Goal: Task Accomplishment & Management: Use online tool/utility

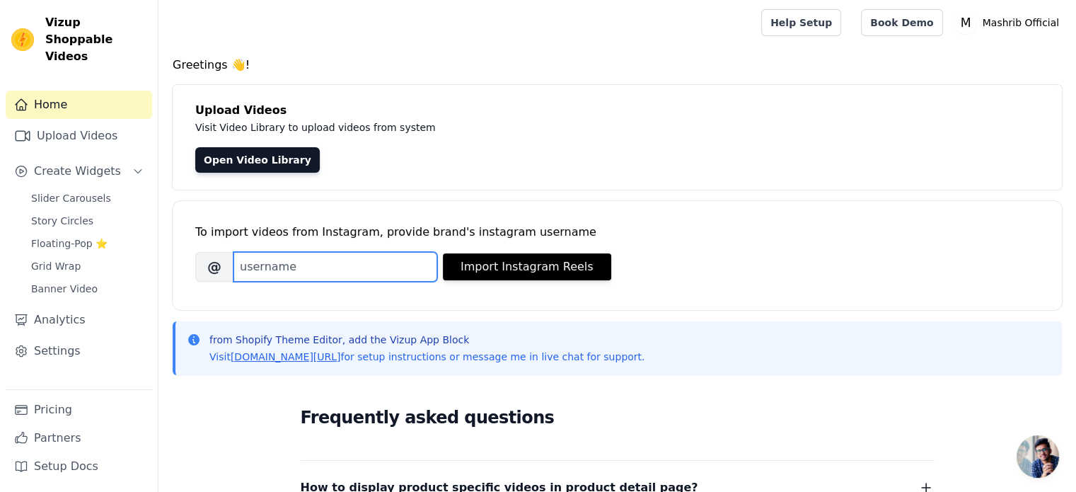
click at [303, 275] on input "Brand's Instagram Username" at bounding box center [336, 267] width 204 height 30
click at [420, 265] on input "Brand's Instagram Username" at bounding box center [336, 267] width 204 height 30
paste input "https://www.instagram.com/p/DOX-xyYCmnr/"
type input "https://www.instagram.com/p/DOX-xyYCmnr/"
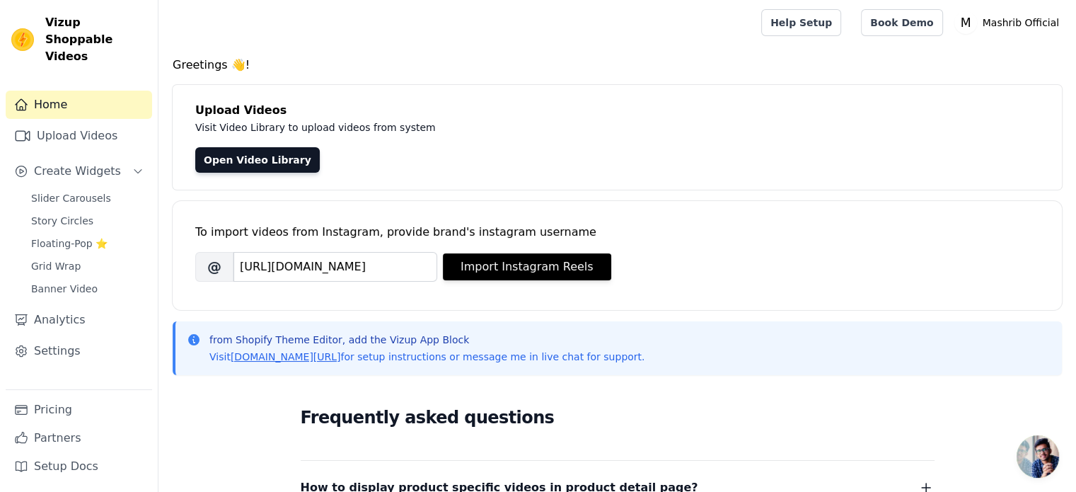
scroll to position [0, 0]
click at [370, 266] on input "https://www.instagram.com/p/DOX-xyYCmnr/" at bounding box center [336, 267] width 204 height 30
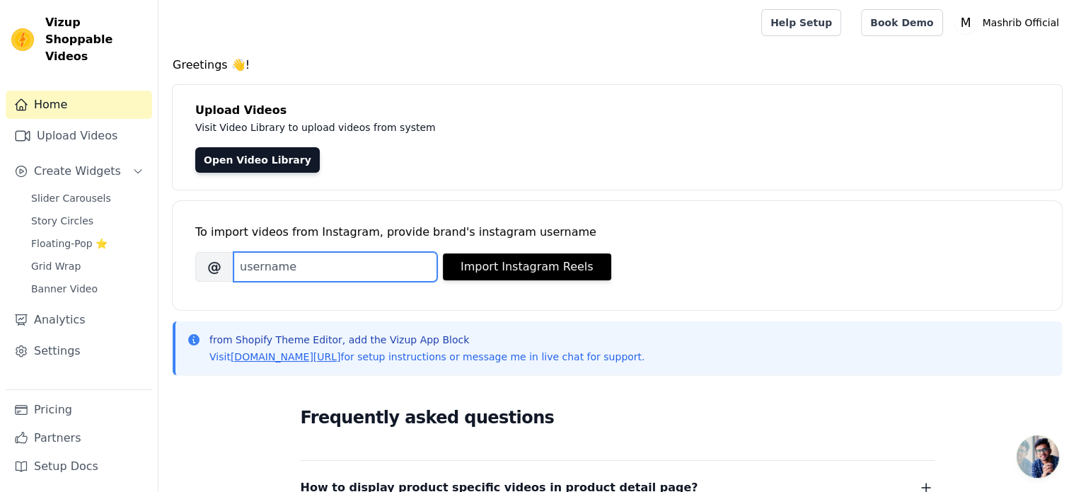
paste input "mashrib.official"
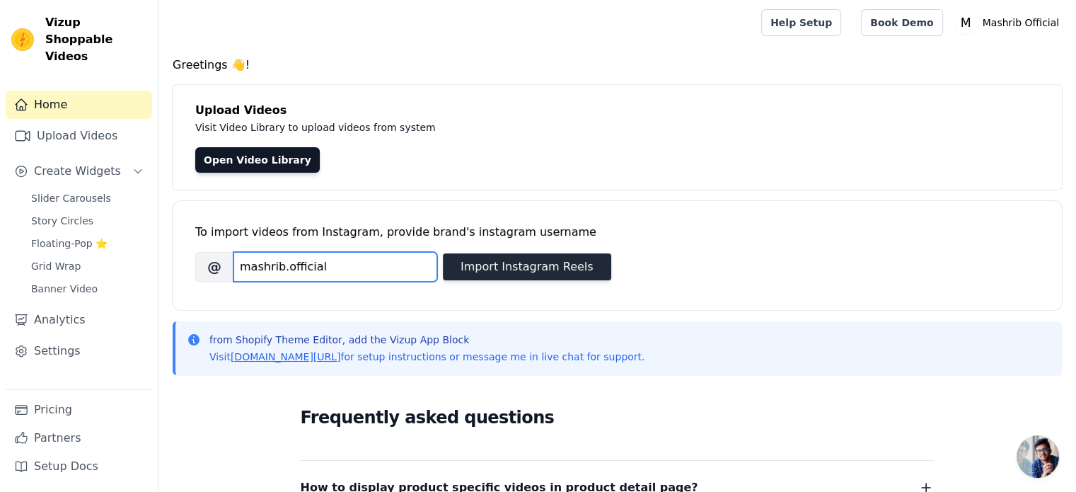
type input "mashrib.official"
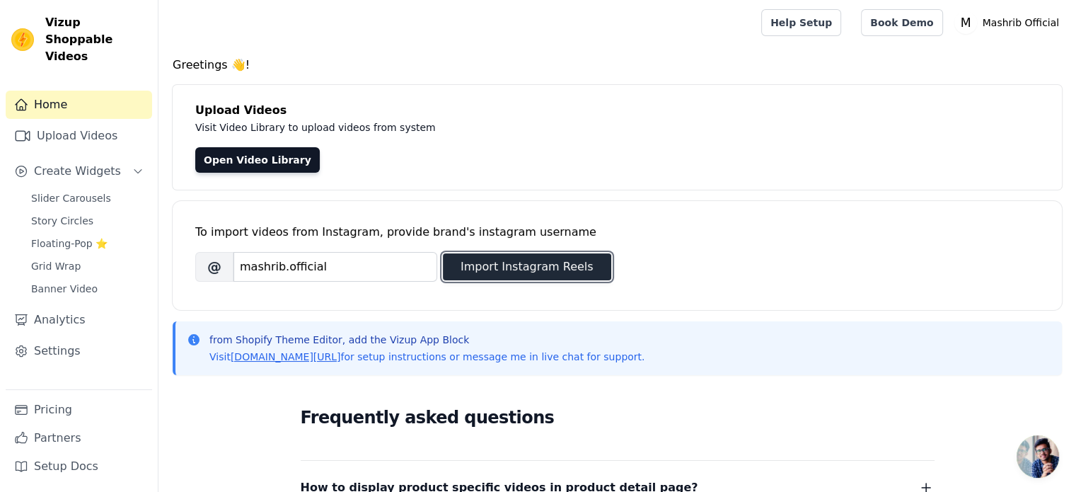
click at [500, 273] on button "Import Instagram Reels" at bounding box center [527, 266] width 168 height 27
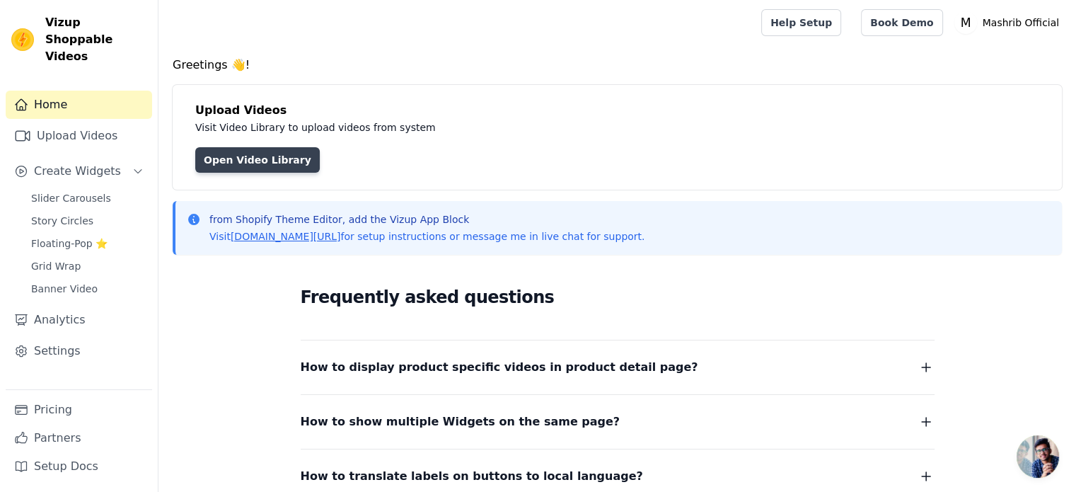
click at [275, 168] on link "Open Video Library" at bounding box center [257, 159] width 125 height 25
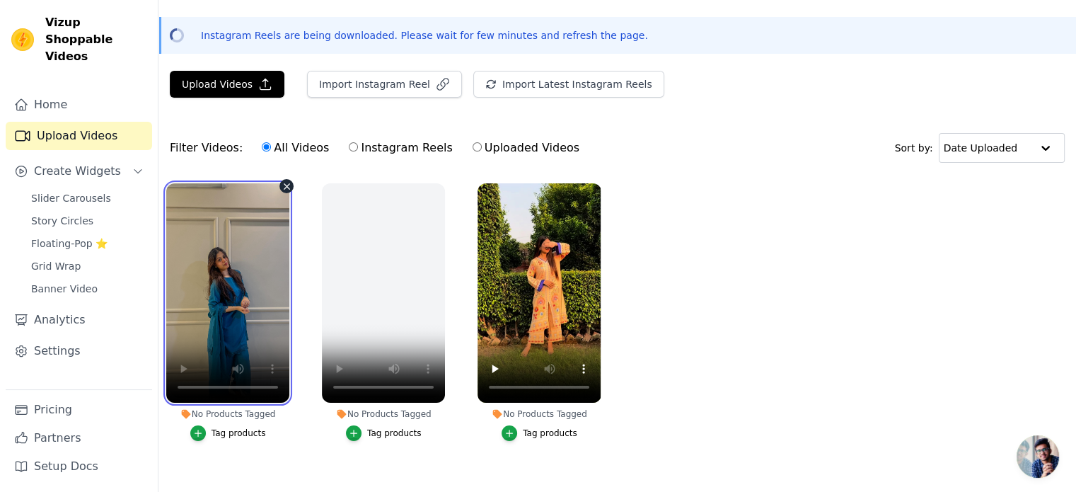
scroll to position [38, 0]
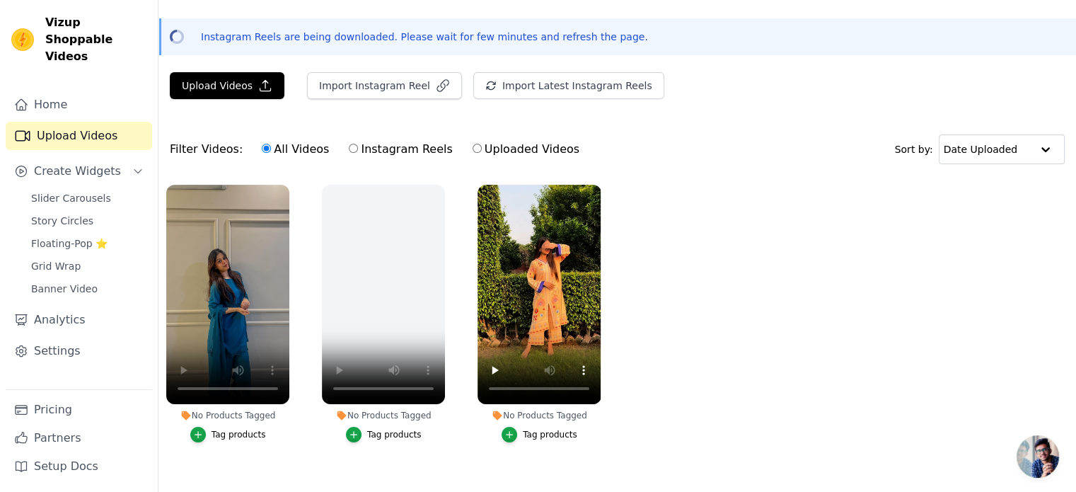
click at [384, 153] on label "Instagram Reels" at bounding box center [400, 149] width 105 height 18
click at [358, 153] on input "Instagram Reels" at bounding box center [353, 148] width 9 height 9
radio input "true"
click at [491, 149] on label "Uploaded Videos" at bounding box center [526, 149] width 108 height 18
click at [482, 149] on input "Uploaded Videos" at bounding box center [477, 148] width 9 height 9
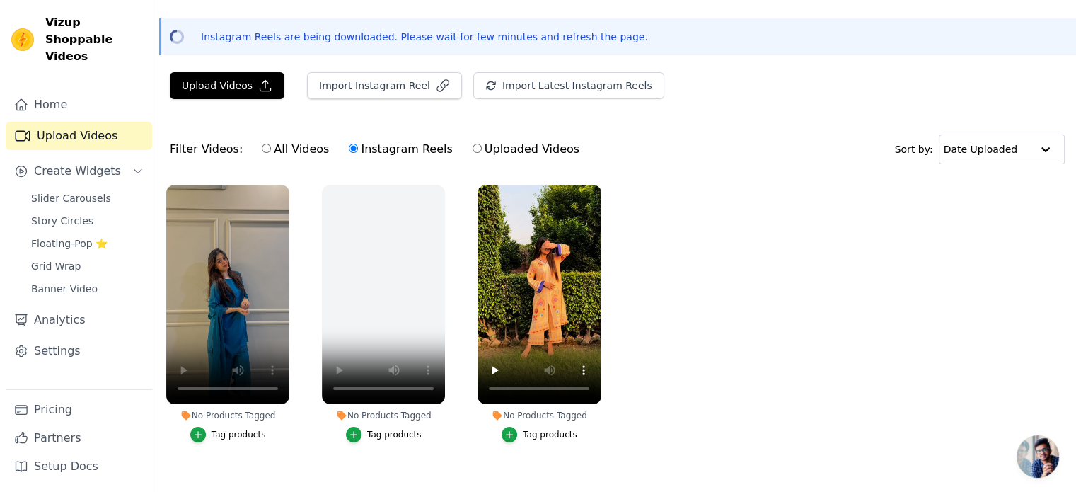
radio input "true"
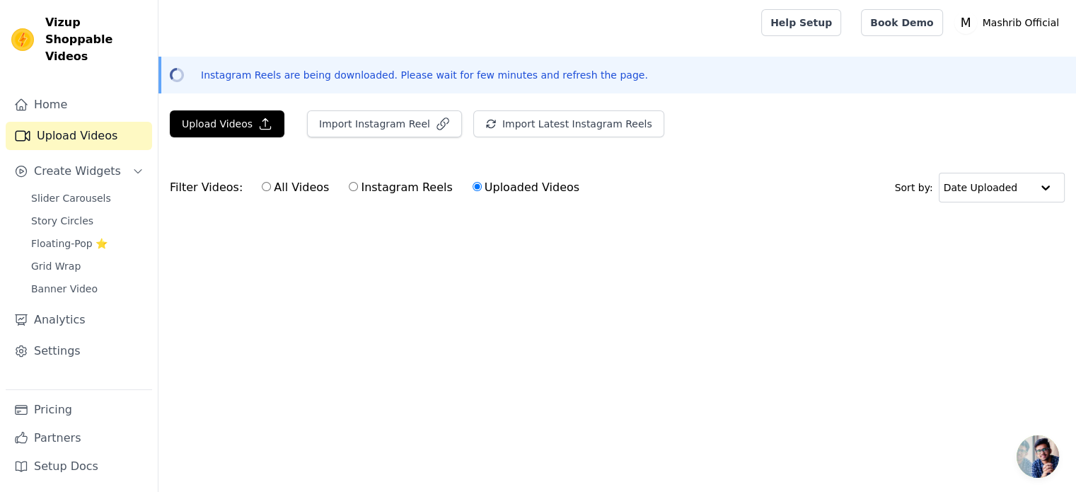
scroll to position [0, 0]
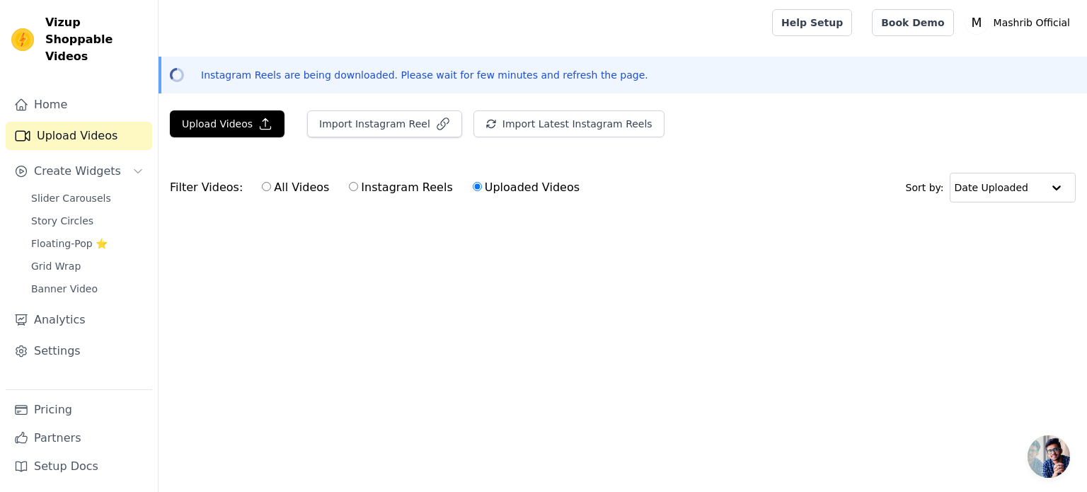
click at [362, 188] on label "Instagram Reels" at bounding box center [400, 187] width 105 height 18
click at [358, 188] on input "Instagram Reels" at bounding box center [353, 186] width 9 height 9
radio input "true"
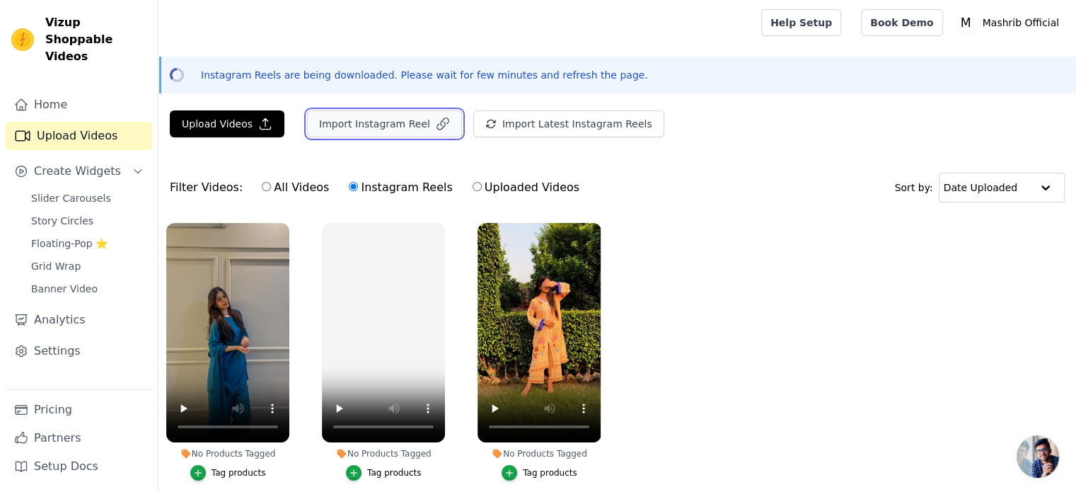
click at [360, 131] on button "Import Instagram Reel" at bounding box center [384, 123] width 155 height 27
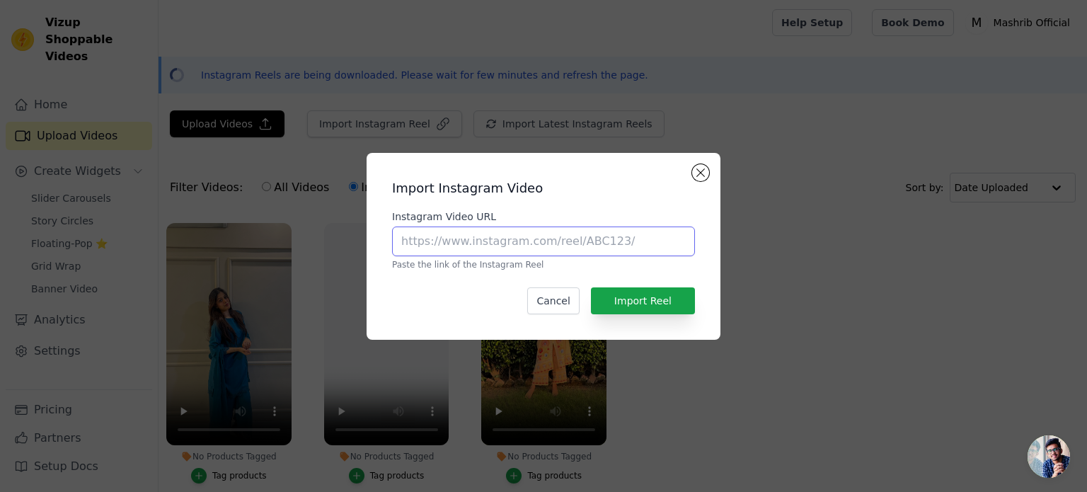
click at [593, 239] on input "Instagram Video URL" at bounding box center [543, 241] width 303 height 30
paste input "https://www.instagram.com/reel/DK1qD__I6QE/"
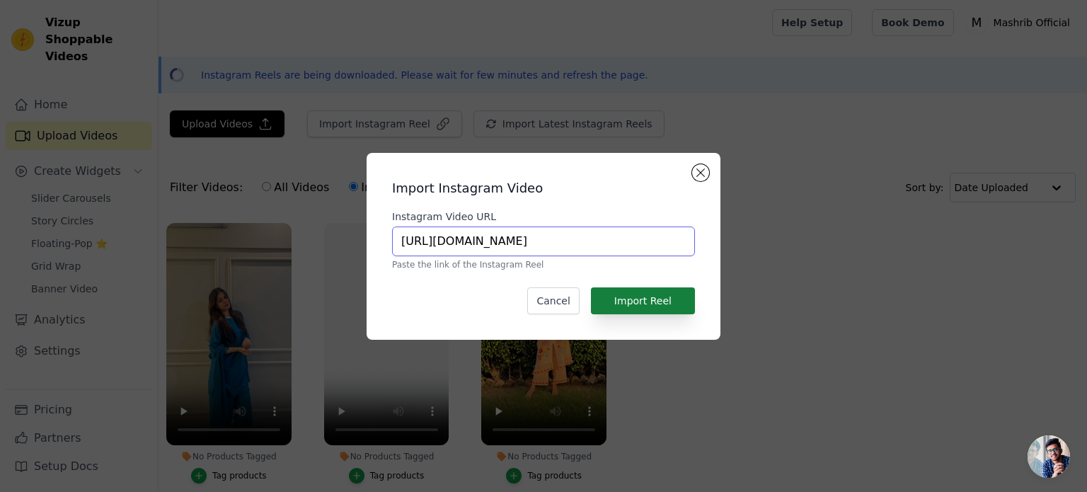
type input "https://www.instagram.com/reel/DK1qD__I6QE/"
click at [666, 298] on button "Import Reel" at bounding box center [643, 300] width 104 height 27
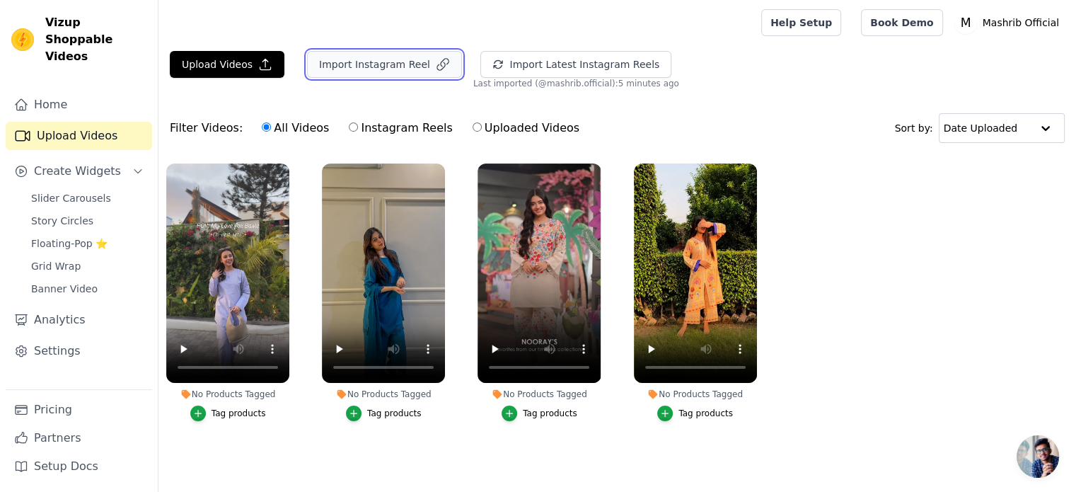
click at [352, 60] on button "Import Instagram Reel" at bounding box center [384, 64] width 155 height 27
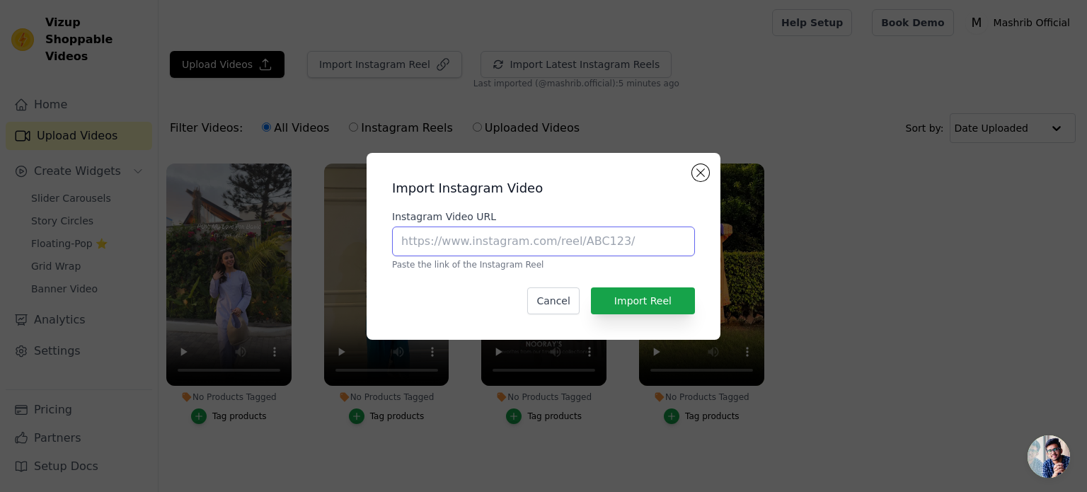
click at [540, 237] on input "Instagram Video URL" at bounding box center [543, 241] width 303 height 30
paste input "[URL][DOMAIN_NAME]"
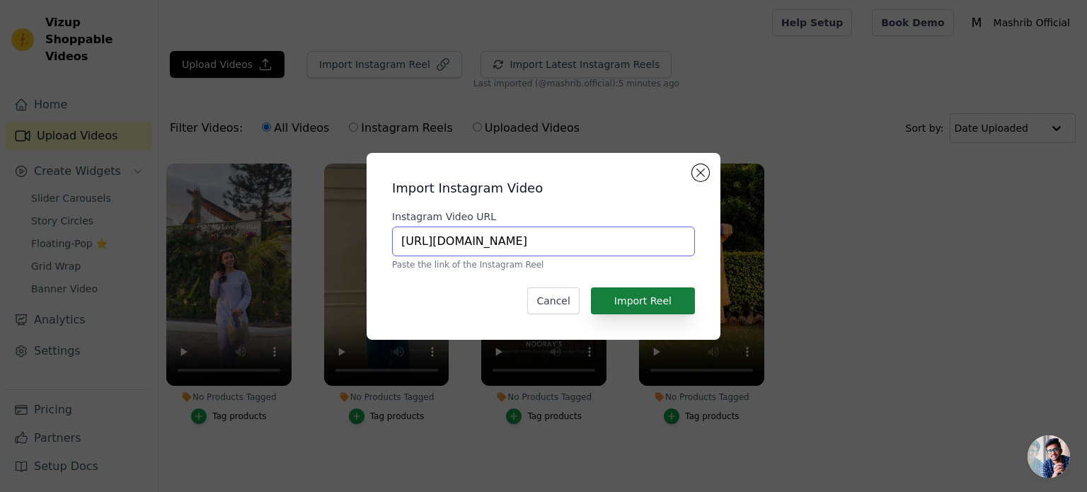
type input "[URL][DOMAIN_NAME]"
click at [645, 300] on button "Import Reel" at bounding box center [643, 300] width 104 height 27
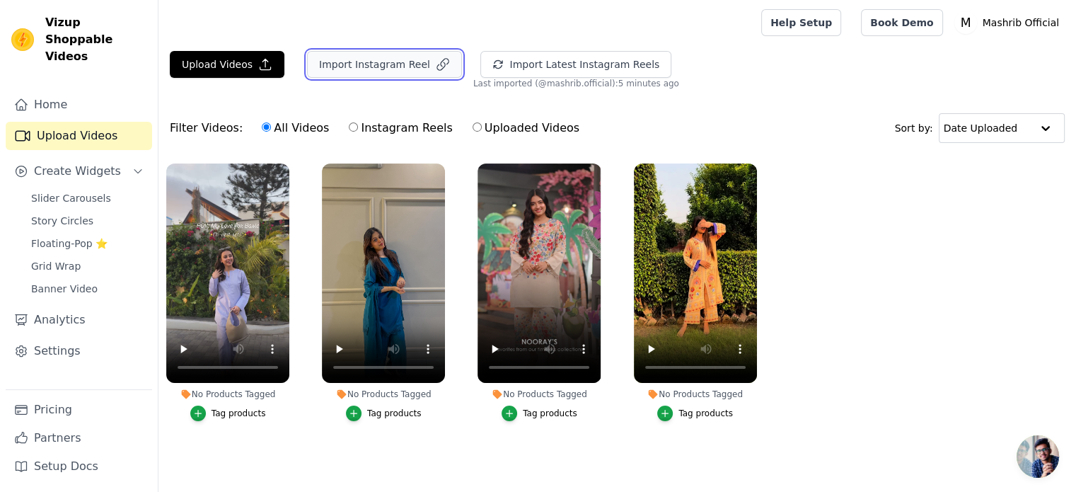
click at [403, 74] on button "Import Instagram Reel" at bounding box center [384, 64] width 155 height 27
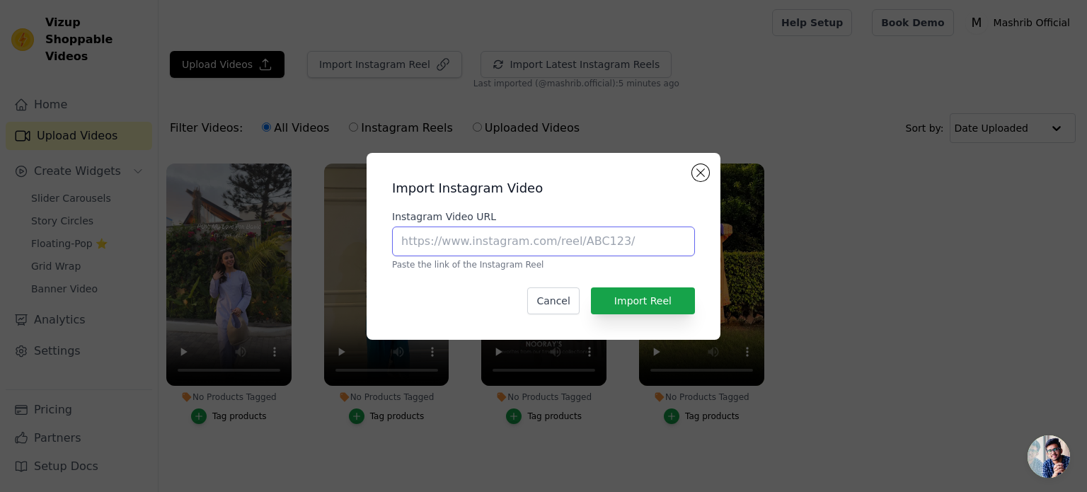
click at [552, 241] on input "Instagram Video URL" at bounding box center [543, 241] width 303 height 30
paste input "[URL][DOMAIN_NAME]"
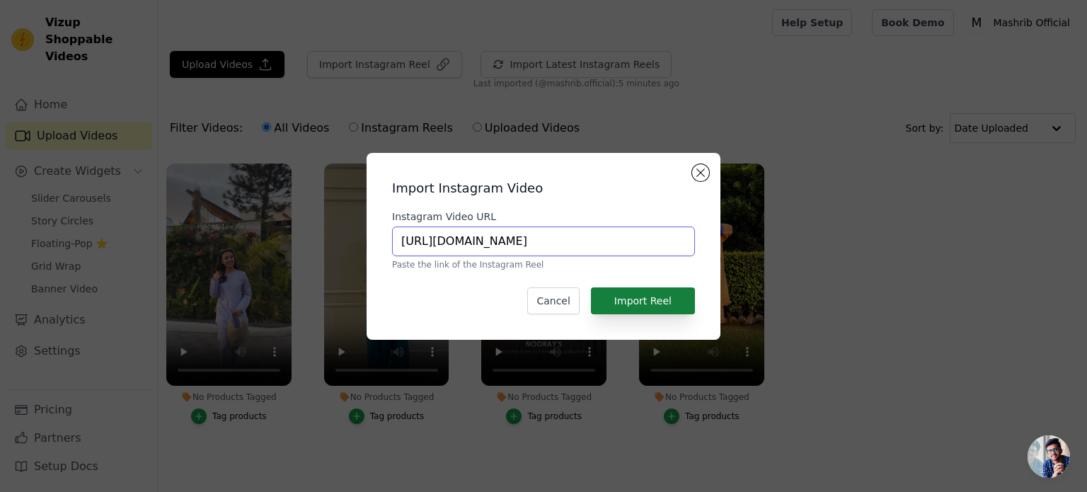
type input "[URL][DOMAIN_NAME]"
click at [644, 294] on button "Import Reel" at bounding box center [643, 300] width 104 height 27
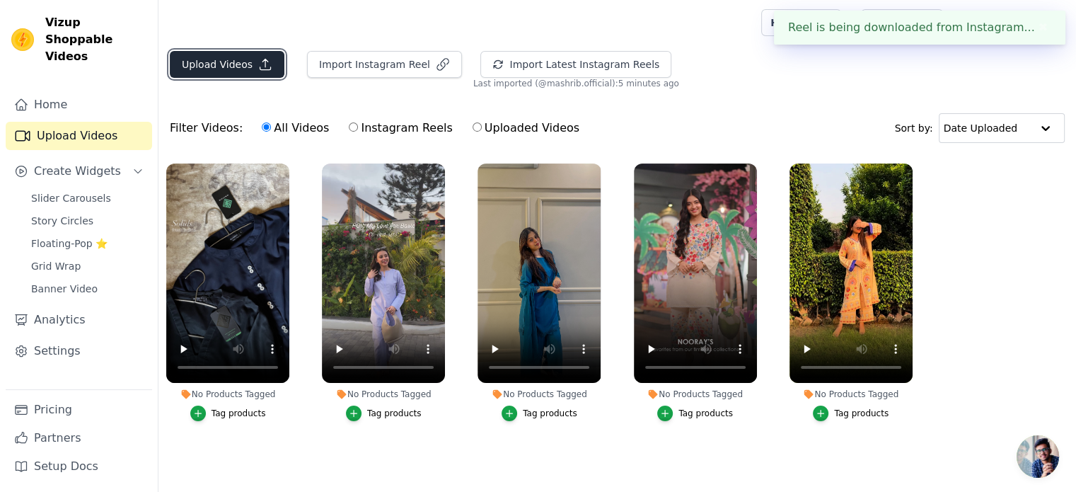
click at [248, 55] on button "Upload Videos" at bounding box center [227, 64] width 115 height 27
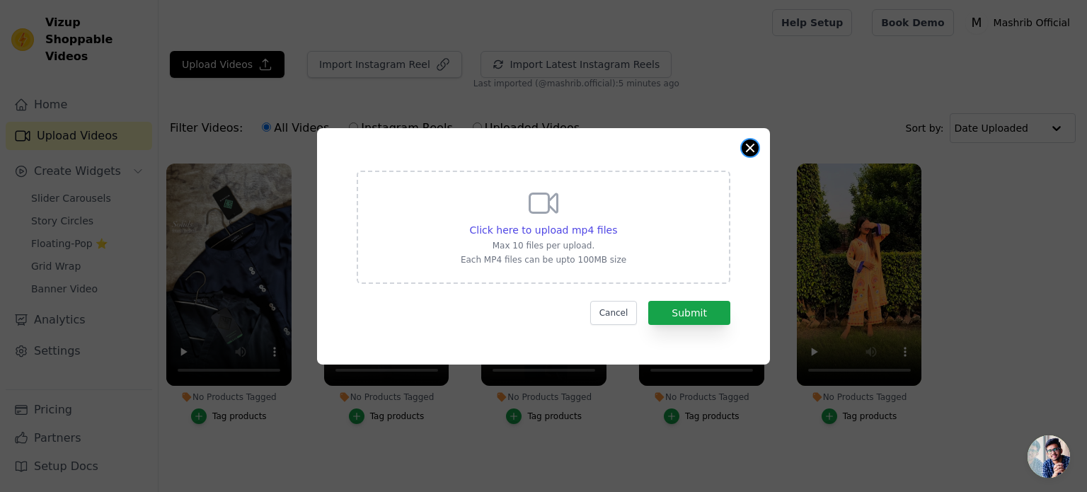
click at [757, 147] on button "Close modal" at bounding box center [750, 147] width 17 height 17
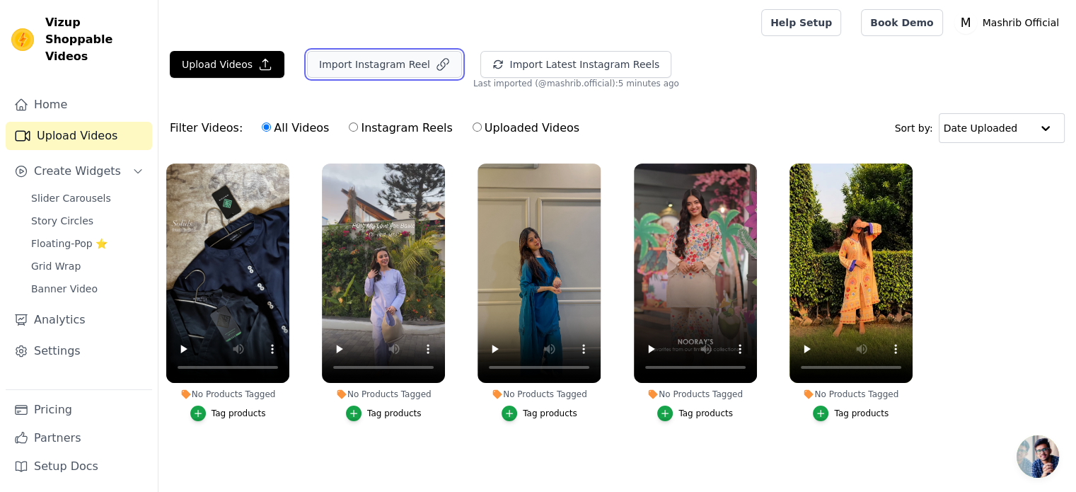
click at [389, 62] on button "Import Instagram Reel" at bounding box center [384, 64] width 155 height 27
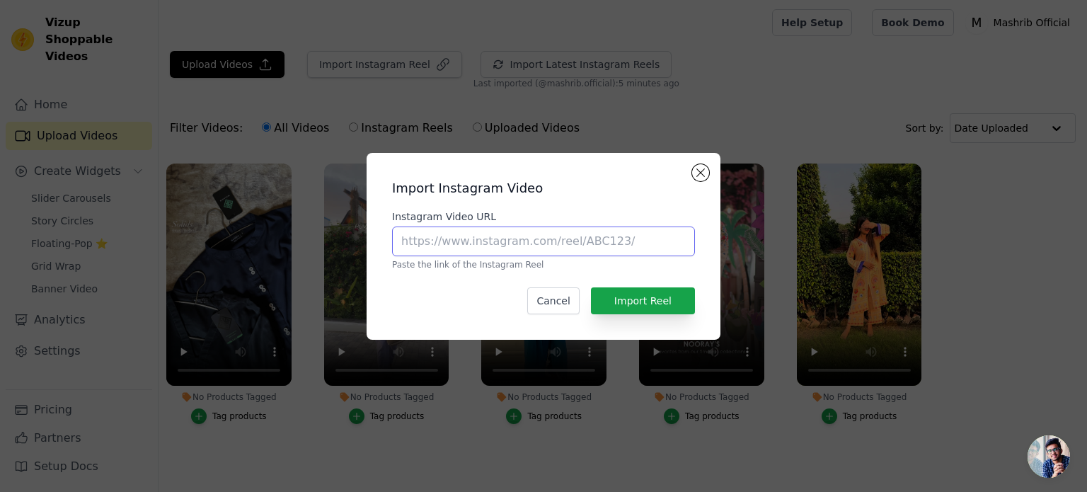
click at [604, 237] on input "Instagram Video URL" at bounding box center [543, 241] width 303 height 30
paste input "[URL][DOMAIN_NAME]"
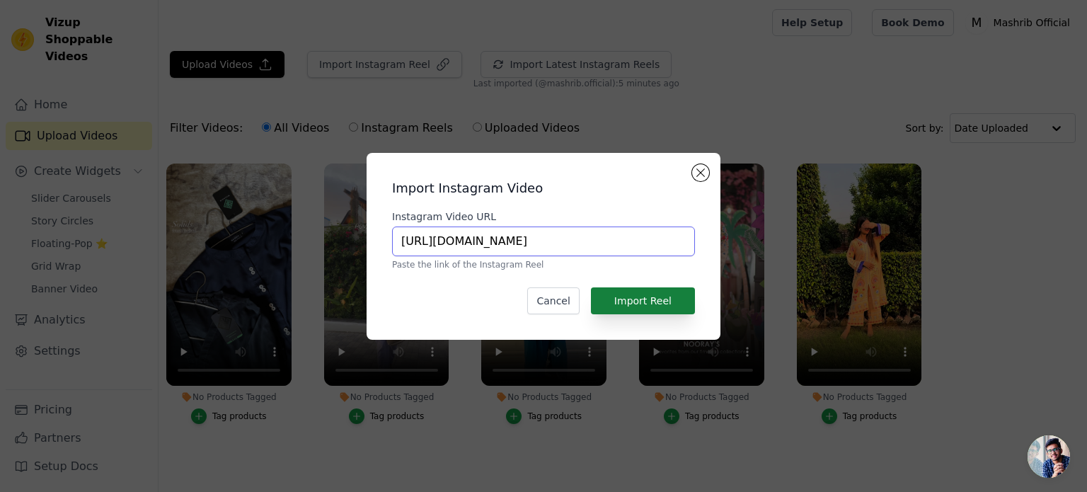
type input "[URL][DOMAIN_NAME]"
click at [658, 294] on button "Import Reel" at bounding box center [643, 300] width 104 height 27
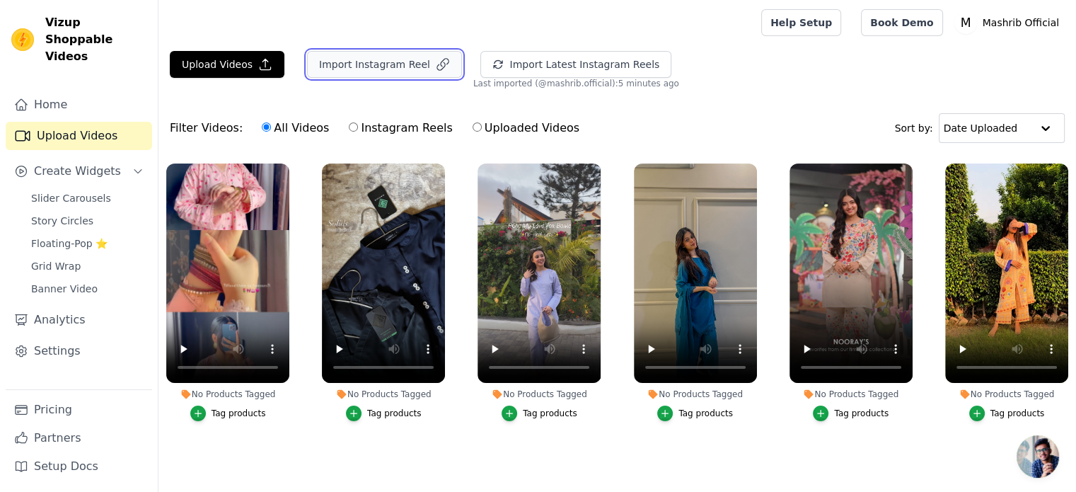
click at [353, 62] on button "Import Instagram Reel" at bounding box center [384, 64] width 155 height 27
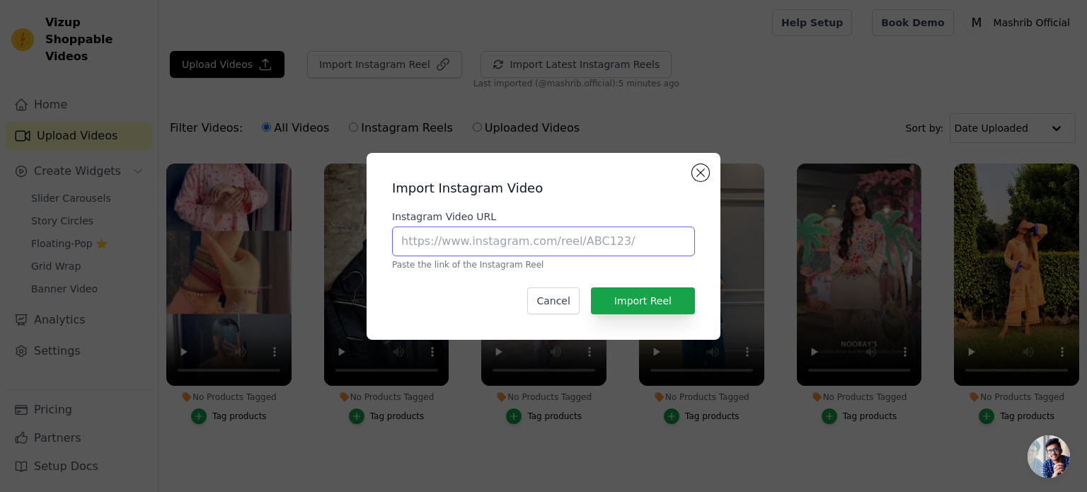
click at [538, 237] on input "Instagram Video URL" at bounding box center [543, 241] width 303 height 30
paste input "[URL][DOMAIN_NAME]"
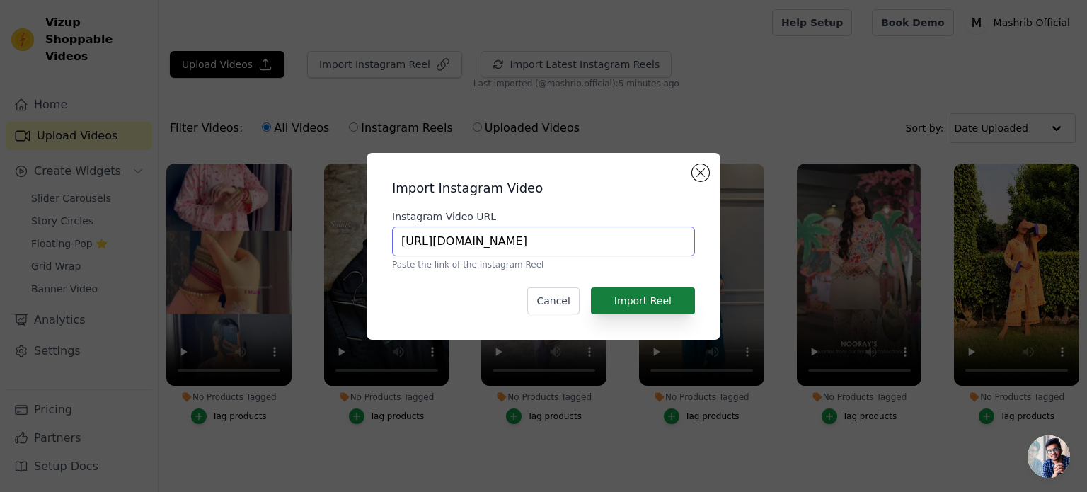
type input "[URL][DOMAIN_NAME]"
click at [634, 295] on button "Import Reel" at bounding box center [643, 300] width 104 height 27
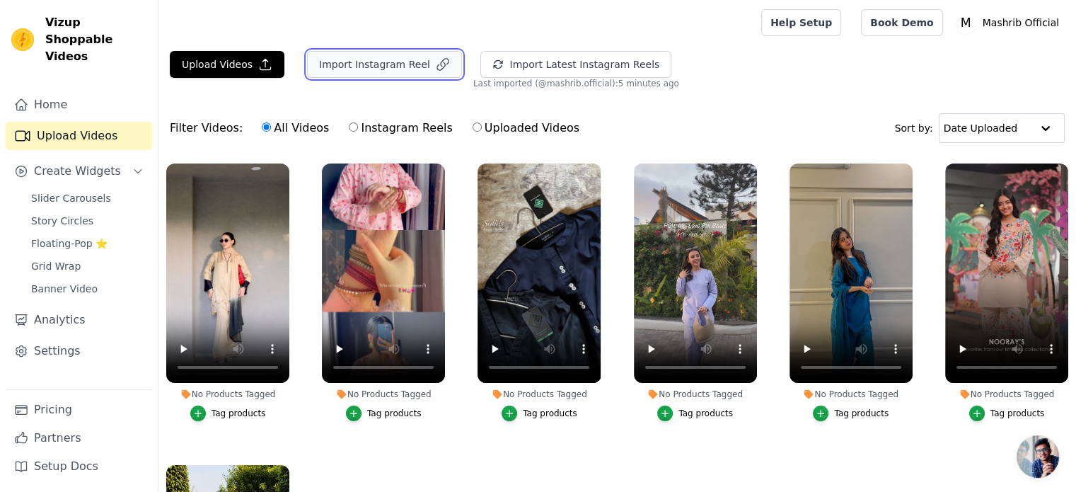
click at [375, 67] on button "Import Instagram Reel" at bounding box center [384, 64] width 155 height 27
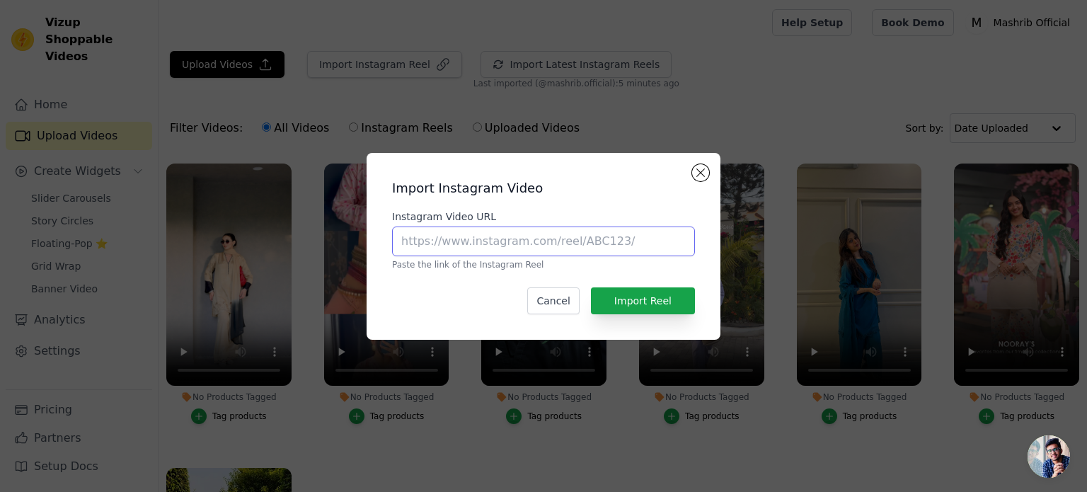
click at [522, 241] on input "Instagram Video URL" at bounding box center [543, 241] width 303 height 30
paste input "[URL][DOMAIN_NAME]"
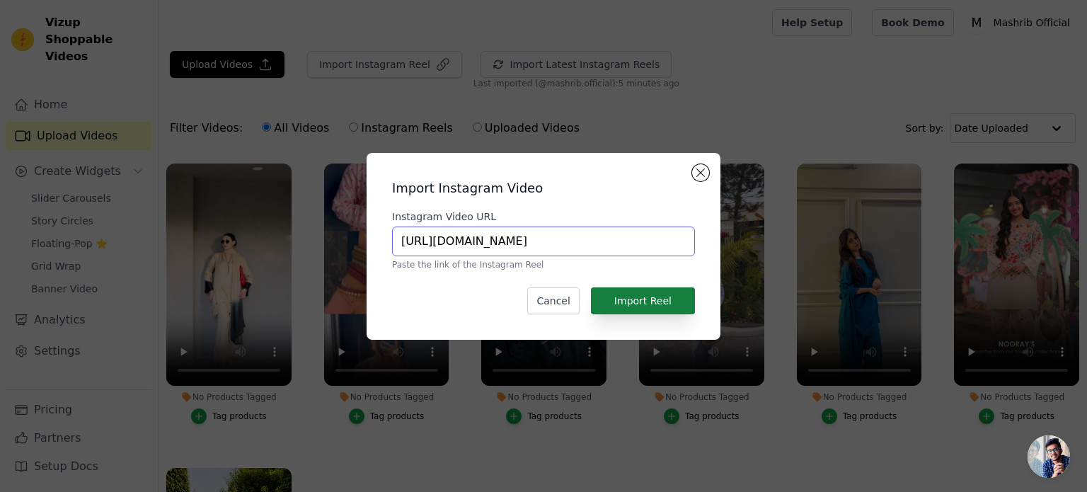
type input "[URL][DOMAIN_NAME]"
click at [627, 296] on button "Import Reel" at bounding box center [643, 300] width 104 height 27
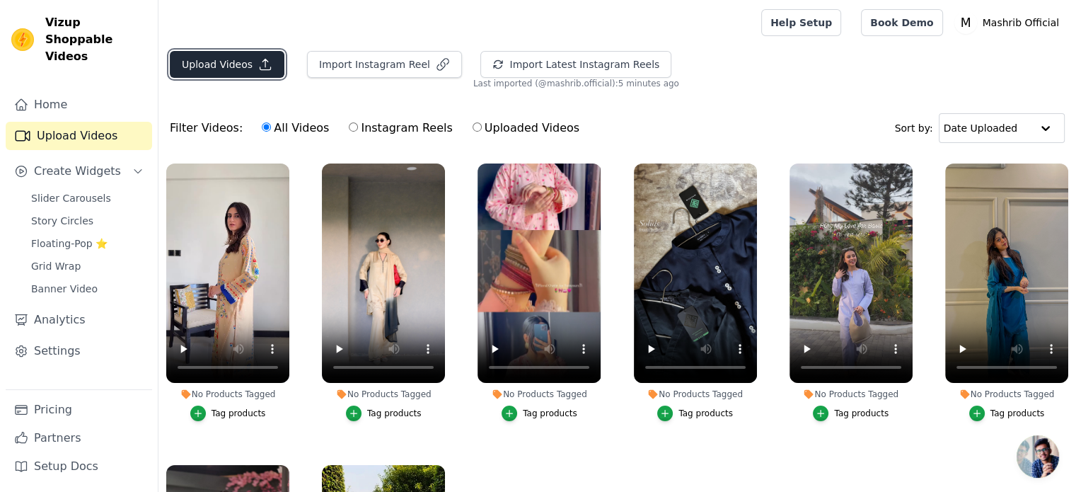
click at [226, 65] on button "Upload Videos" at bounding box center [227, 64] width 115 height 27
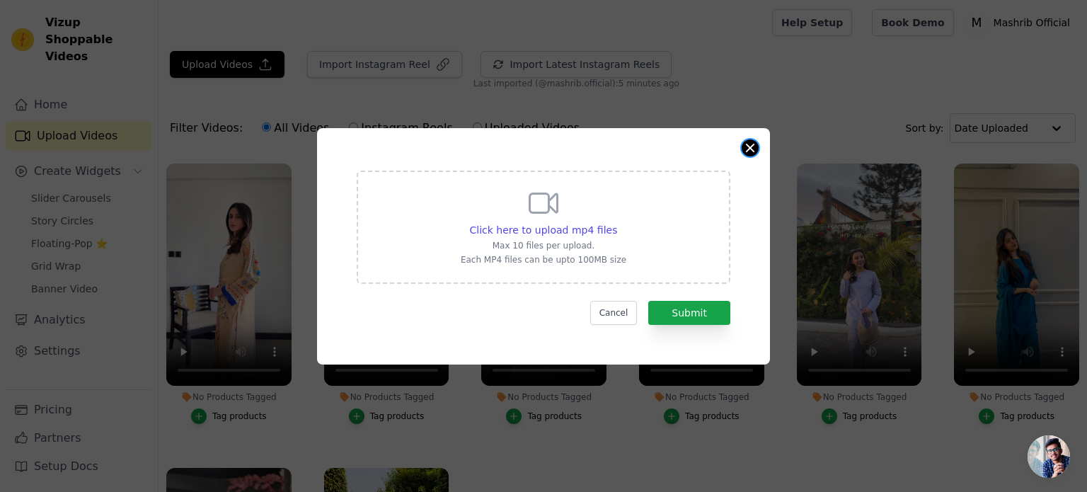
click at [750, 153] on button "Close modal" at bounding box center [750, 147] width 17 height 17
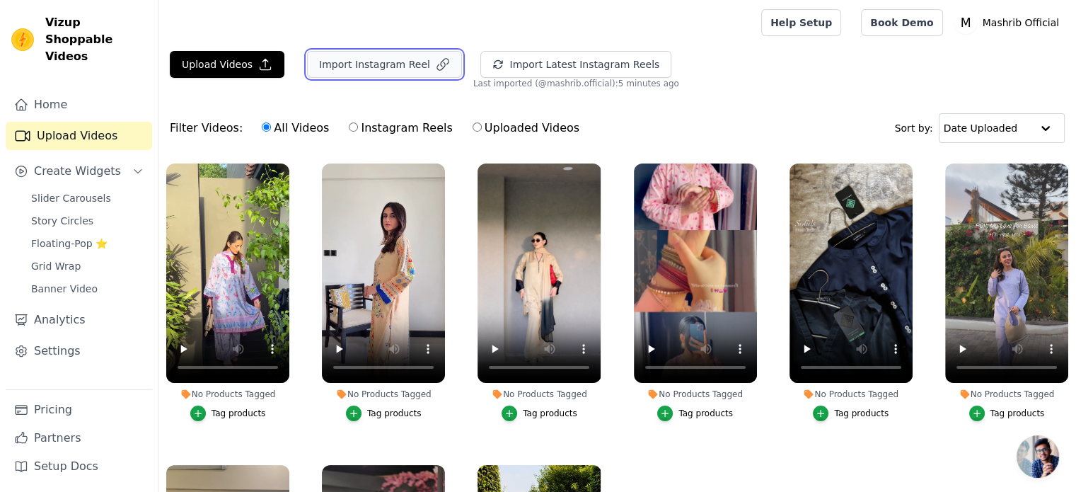
click at [375, 62] on button "Import Instagram Reel" at bounding box center [384, 64] width 155 height 27
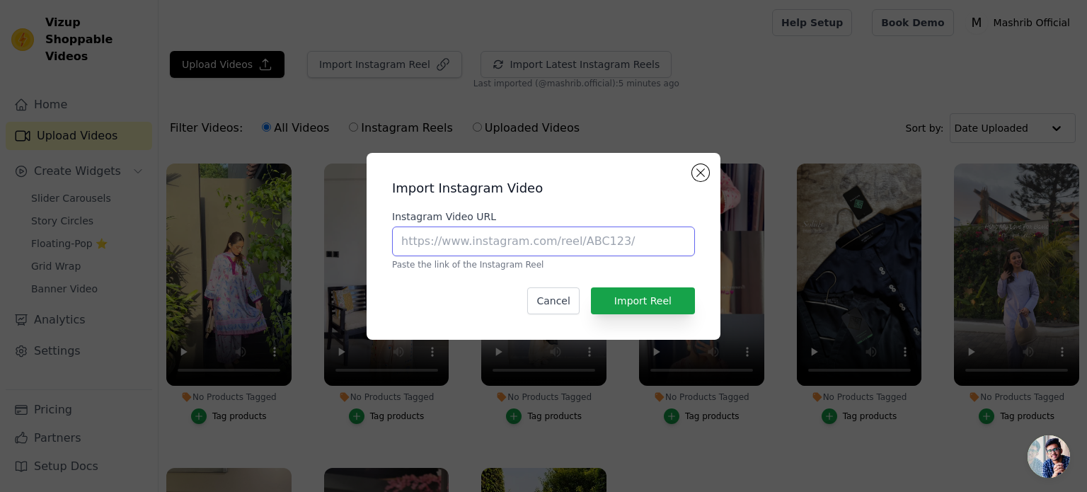
click at [551, 246] on input "Instagram Video URL" at bounding box center [543, 241] width 303 height 30
click at [699, 171] on button "Close modal" at bounding box center [700, 172] width 17 height 17
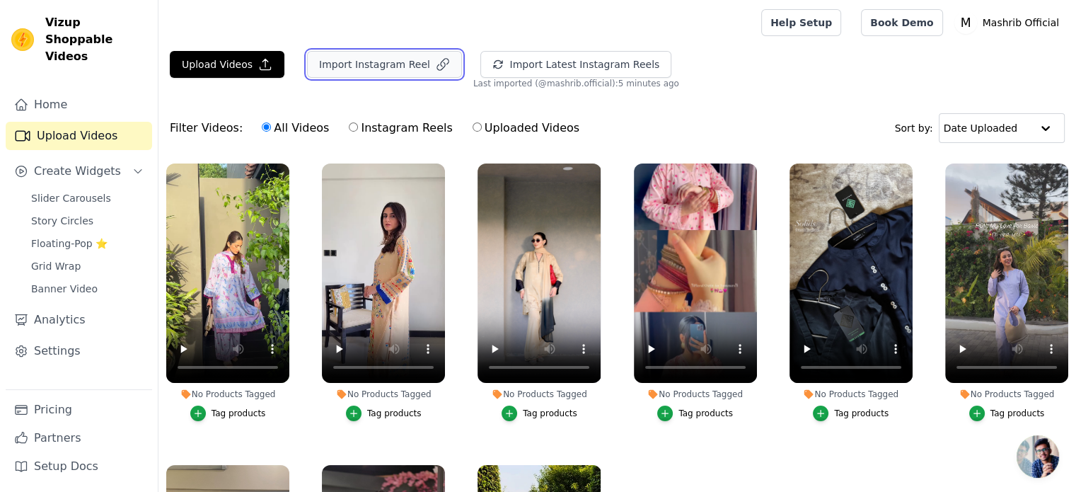
click at [436, 57] on icon "button" at bounding box center [443, 64] width 14 height 14
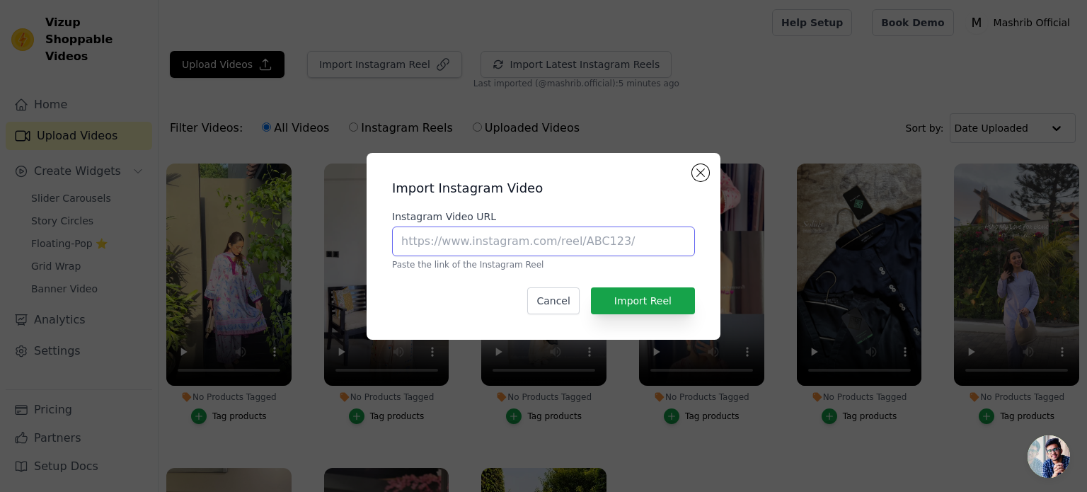
click at [507, 237] on input "Instagram Video URL" at bounding box center [543, 241] width 303 height 30
paste input "[URL][DOMAIN_NAME]"
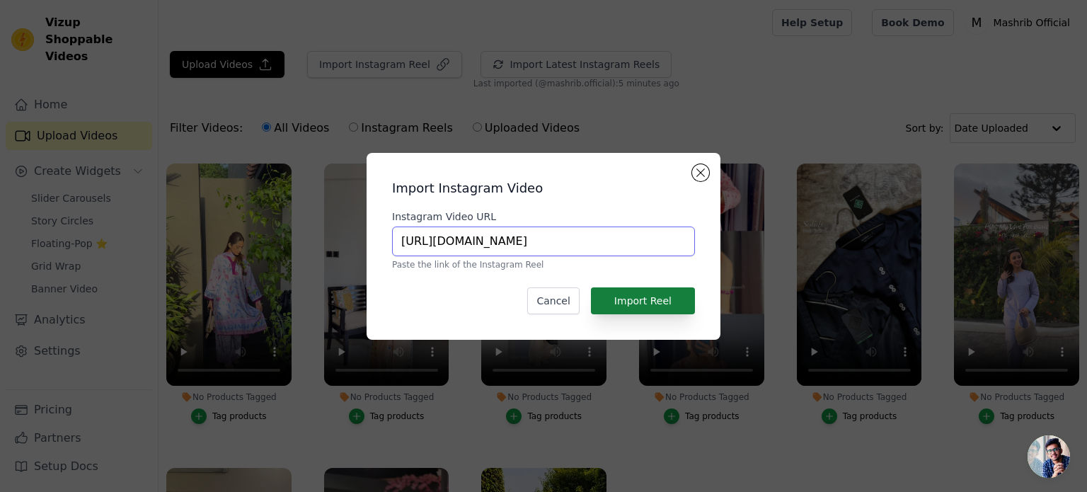
type input "[URL][DOMAIN_NAME]"
click at [660, 299] on button "Import Reel" at bounding box center [643, 300] width 104 height 27
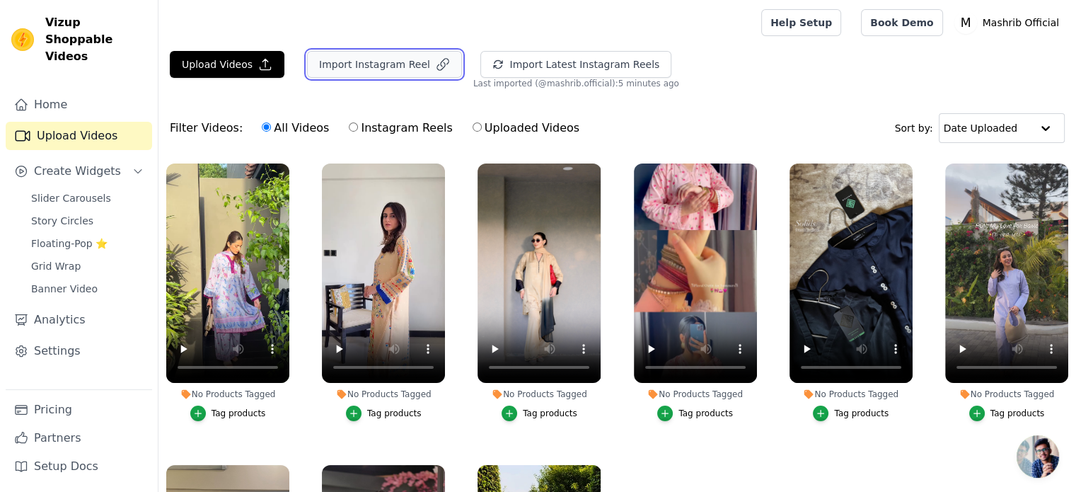
click at [406, 69] on button "Import Instagram Reel" at bounding box center [384, 64] width 155 height 27
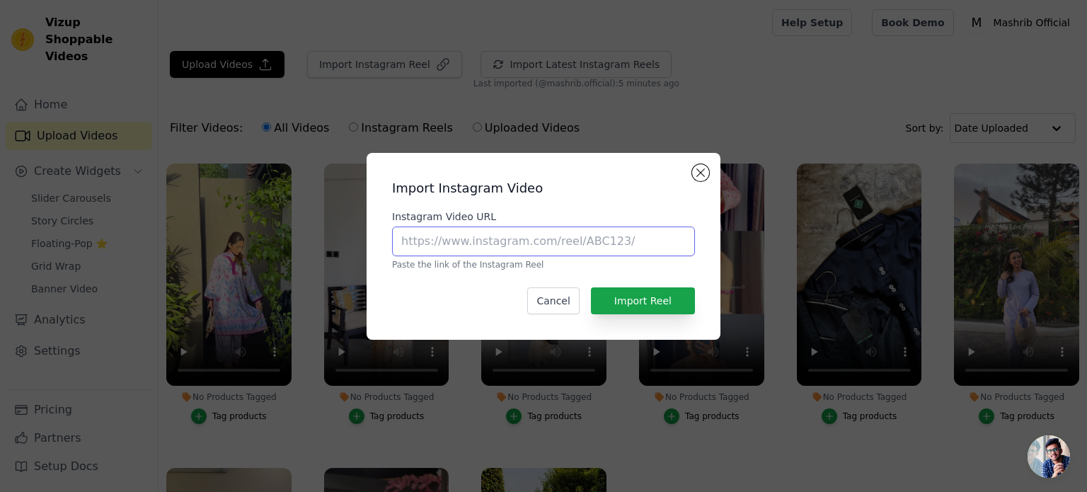
click at [543, 251] on input "Instagram Video URL" at bounding box center [543, 241] width 303 height 30
paste input "[URL][DOMAIN_NAME]"
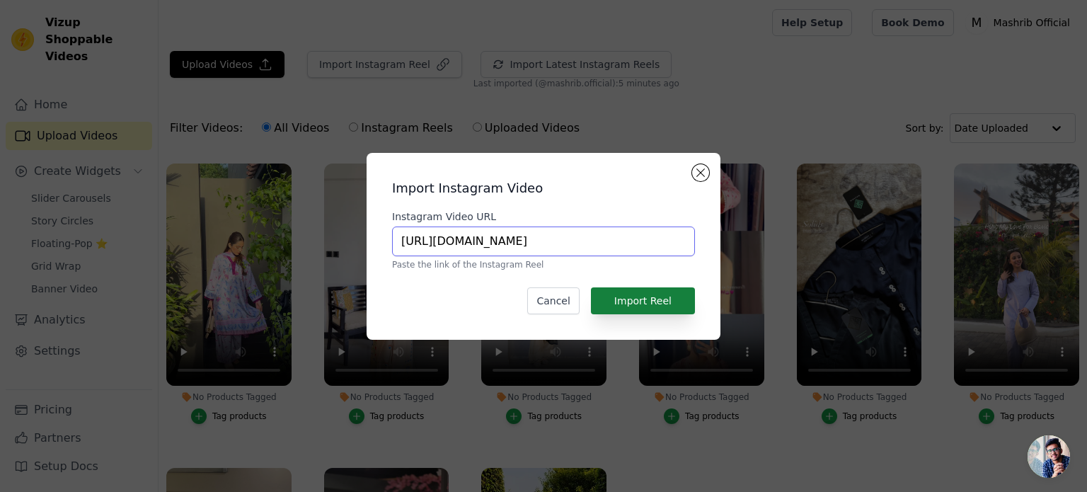
type input "[URL][DOMAIN_NAME]"
click at [634, 292] on button "Import Reel" at bounding box center [643, 300] width 104 height 27
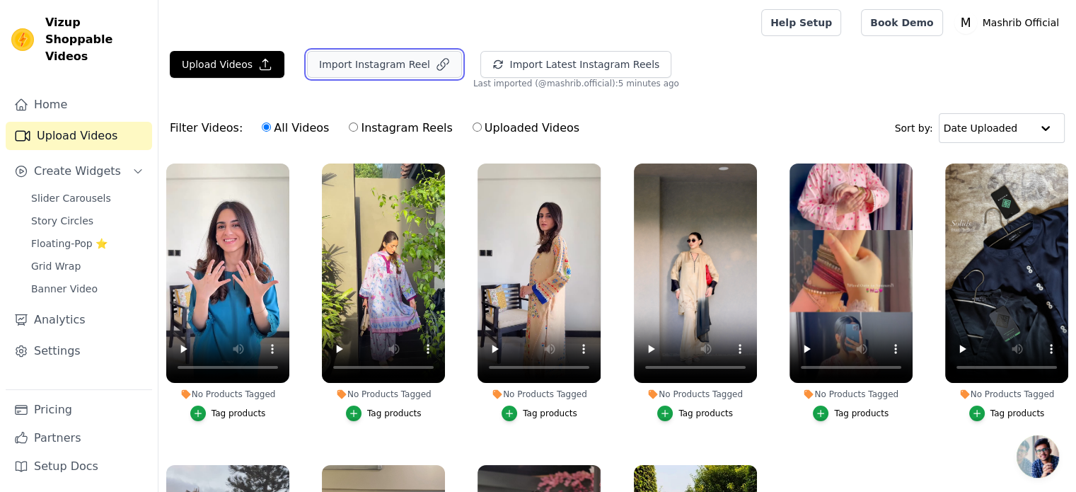
click at [379, 59] on button "Import Instagram Reel" at bounding box center [384, 64] width 155 height 27
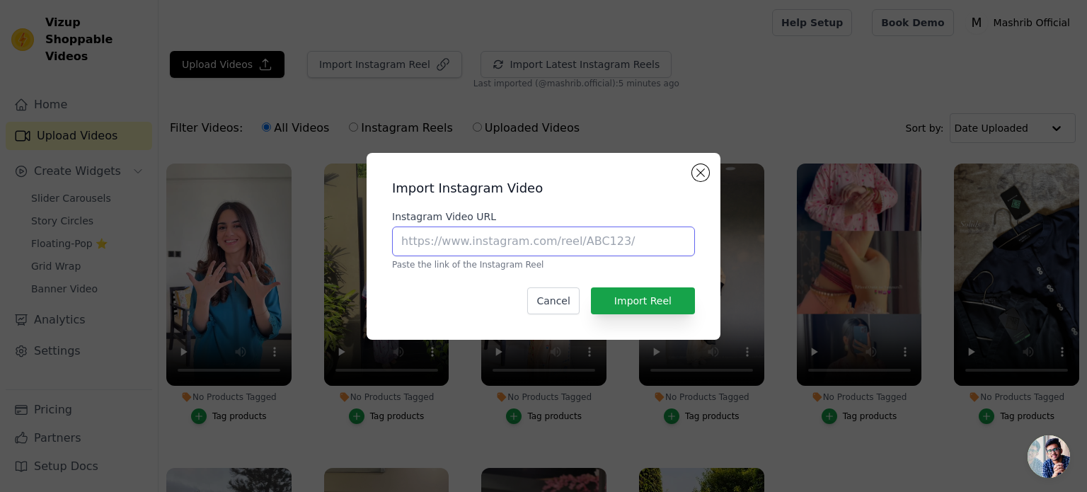
click at [482, 239] on input "Instagram Video URL" at bounding box center [543, 241] width 303 height 30
paste input "[URL][DOMAIN_NAME]"
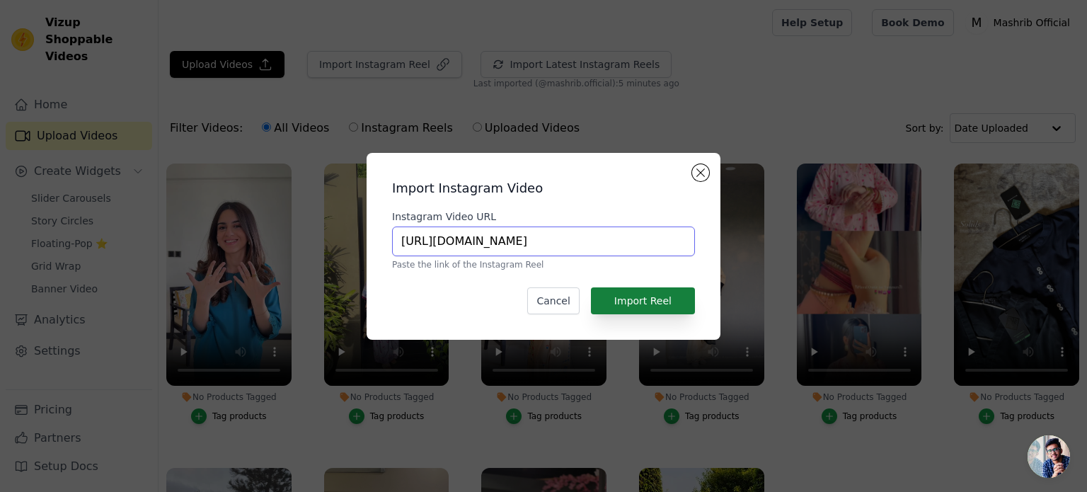
type input "[URL][DOMAIN_NAME]"
click at [628, 299] on button "Import Reel" at bounding box center [643, 300] width 104 height 27
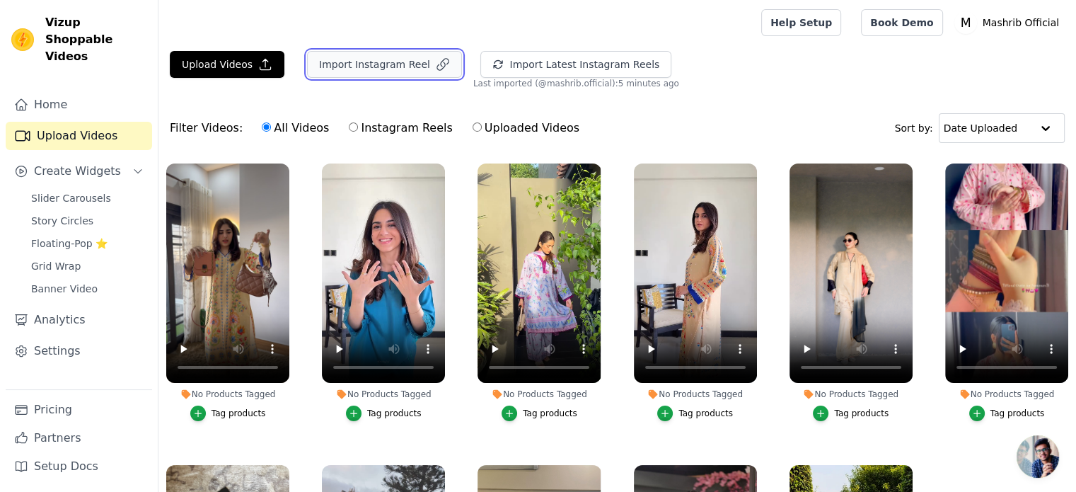
click at [352, 57] on button "Import Instagram Reel" at bounding box center [384, 64] width 155 height 27
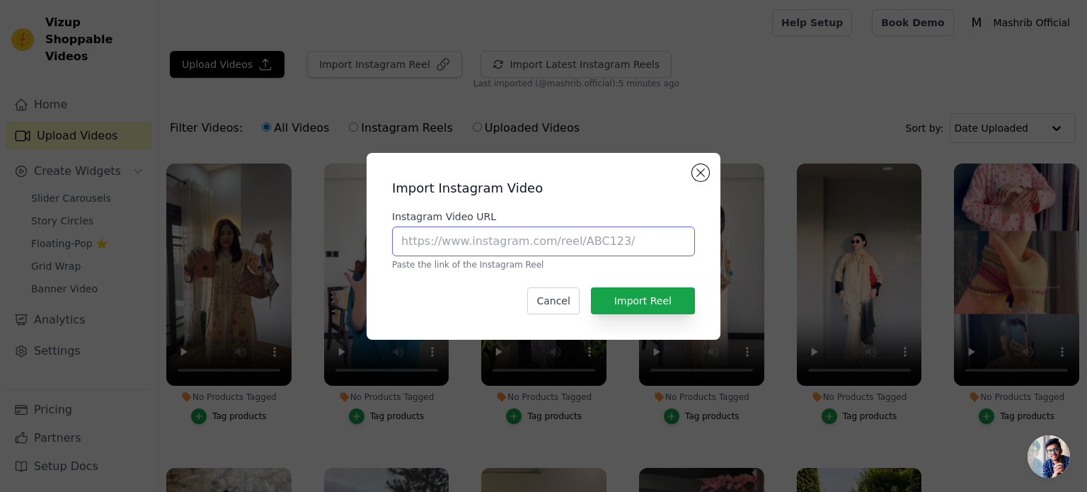
click at [446, 234] on input "Instagram Video URL" at bounding box center [543, 241] width 303 height 30
paste input "[URL][DOMAIN_NAME]"
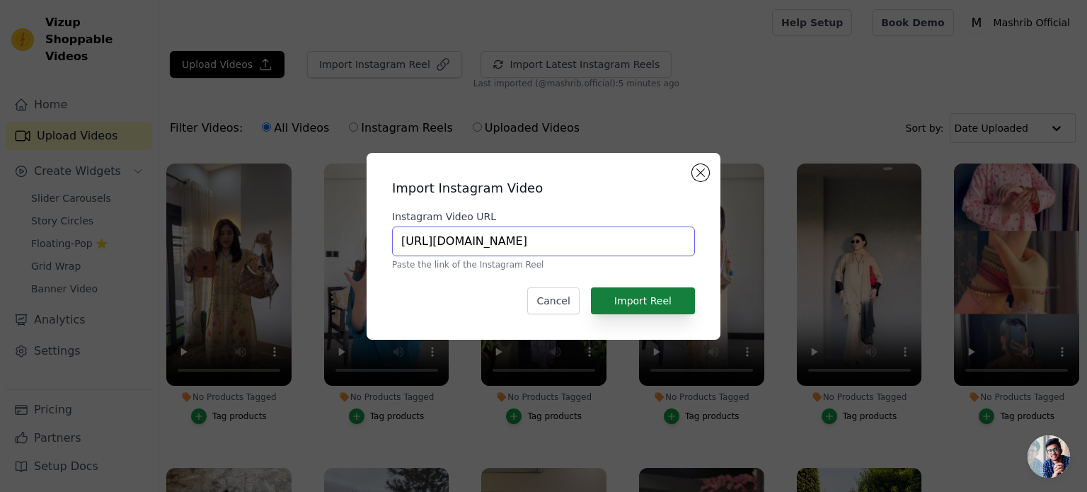
type input "[URL][DOMAIN_NAME]"
click at [619, 299] on button "Import Reel" at bounding box center [643, 300] width 104 height 27
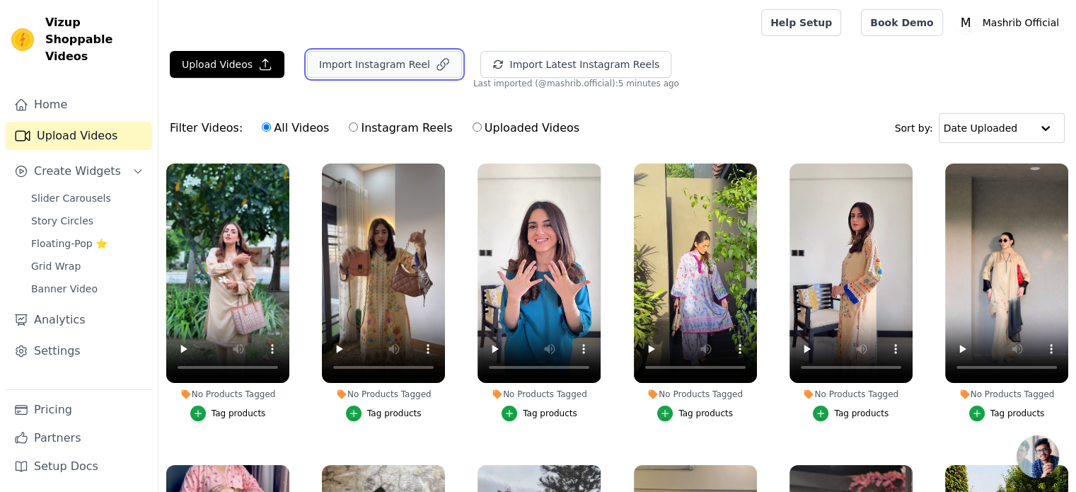
click at [331, 56] on button "Import Instagram Reel" at bounding box center [384, 64] width 155 height 27
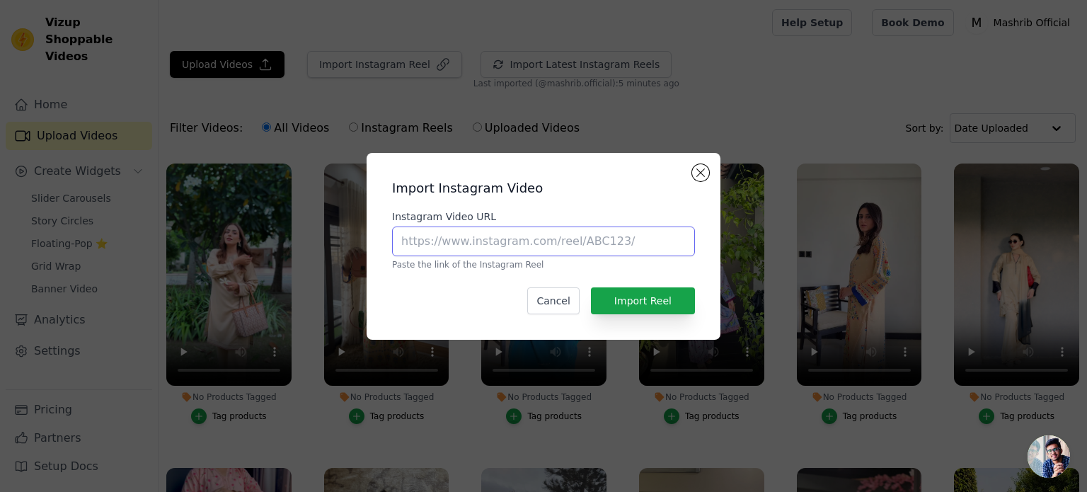
click at [455, 242] on input "Instagram Video URL" at bounding box center [543, 241] width 303 height 30
paste input "[URL][DOMAIN_NAME]"
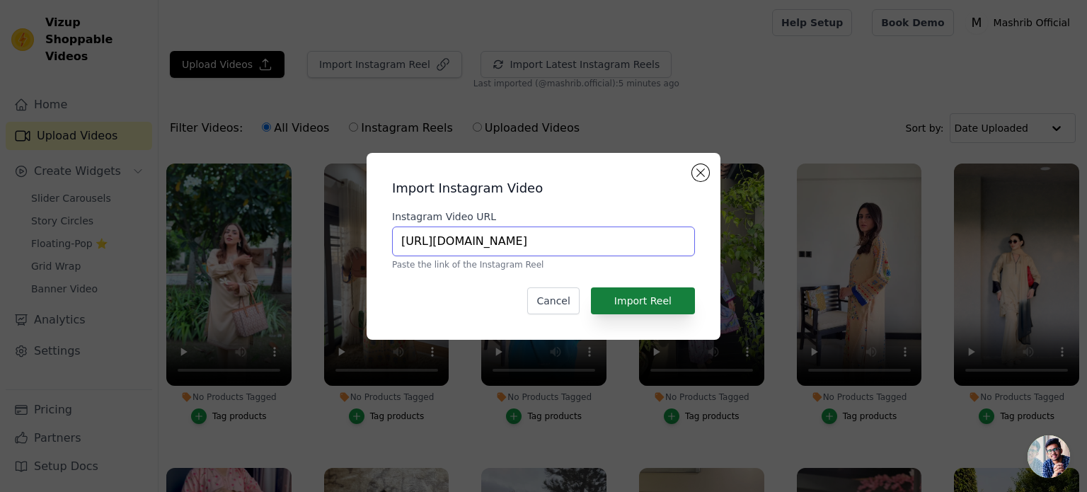
type input "[URL][DOMAIN_NAME]"
click at [634, 297] on button "Import Reel" at bounding box center [643, 300] width 104 height 27
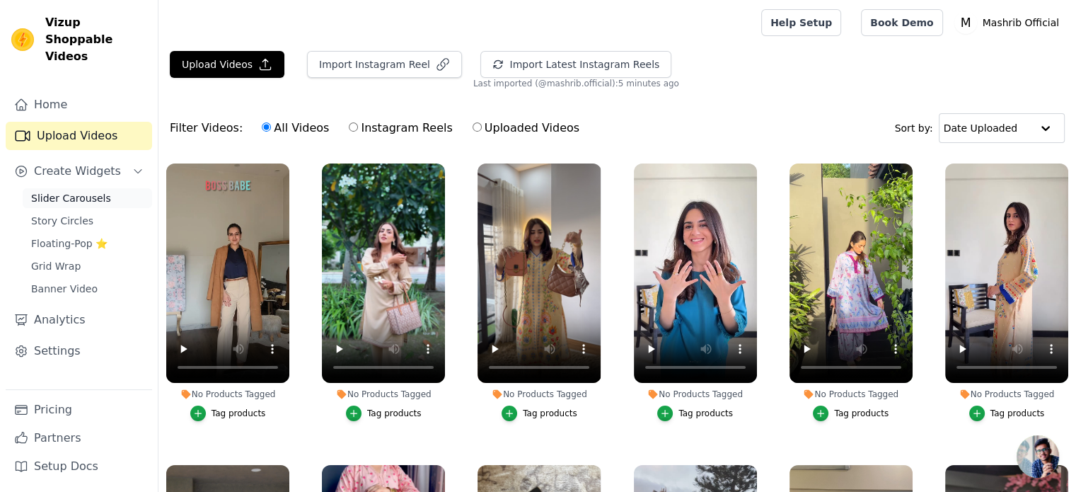
click at [79, 191] on span "Slider Carousels" at bounding box center [71, 198] width 80 height 14
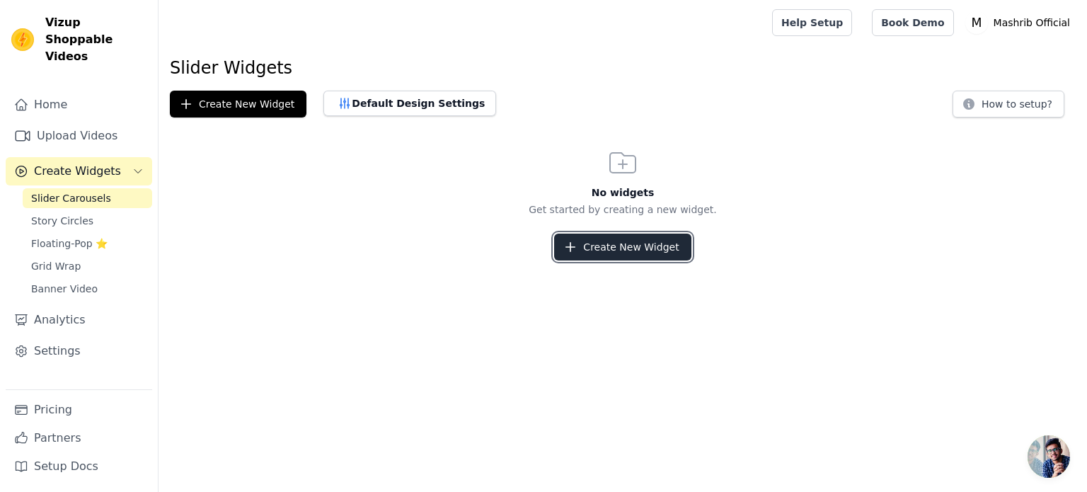
click at [653, 251] on button "Create New Widget" at bounding box center [622, 247] width 137 height 27
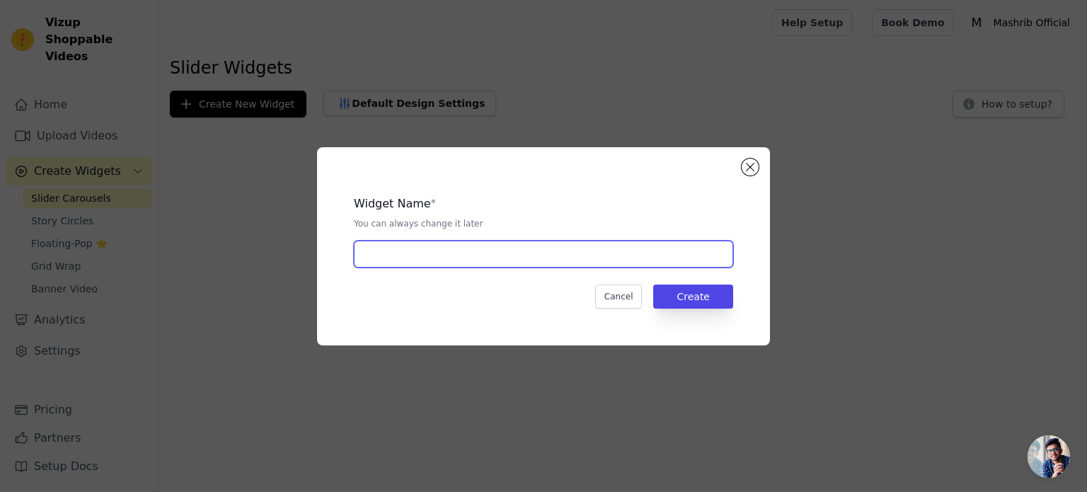
click at [610, 258] on input "text" at bounding box center [543, 254] width 379 height 27
type input "Instagram Videos Slider"
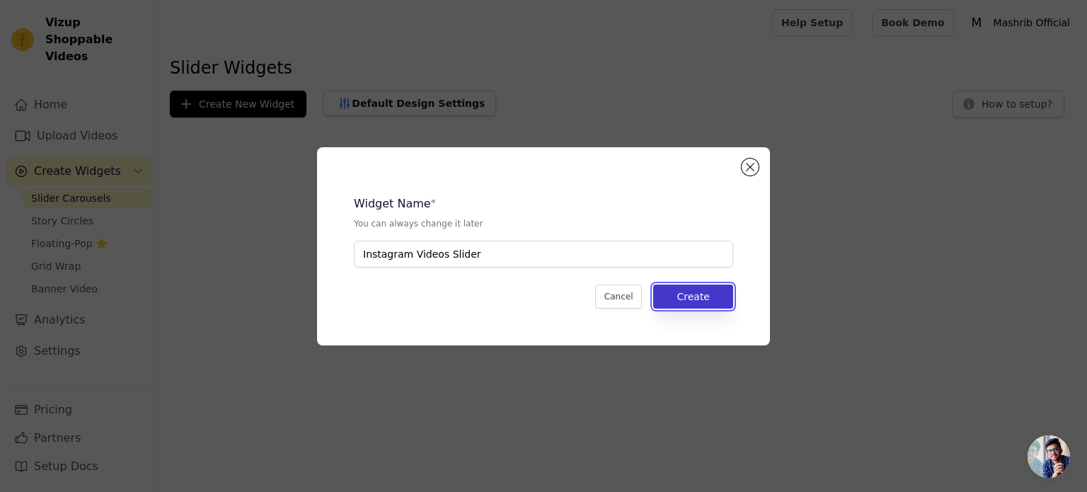
click at [706, 298] on button "Create" at bounding box center [693, 297] width 80 height 24
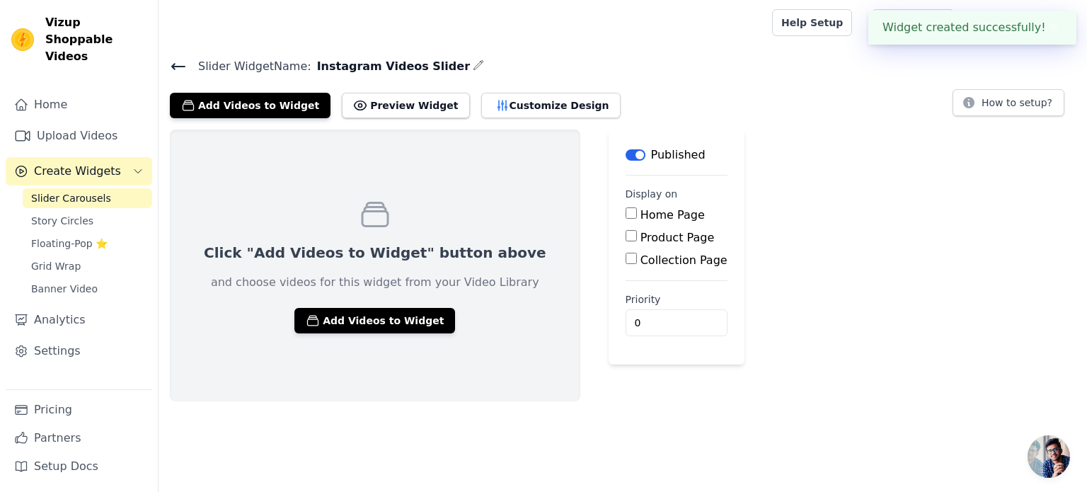
click at [626, 212] on input "Home Page" at bounding box center [631, 212] width 11 height 11
checkbox input "true"
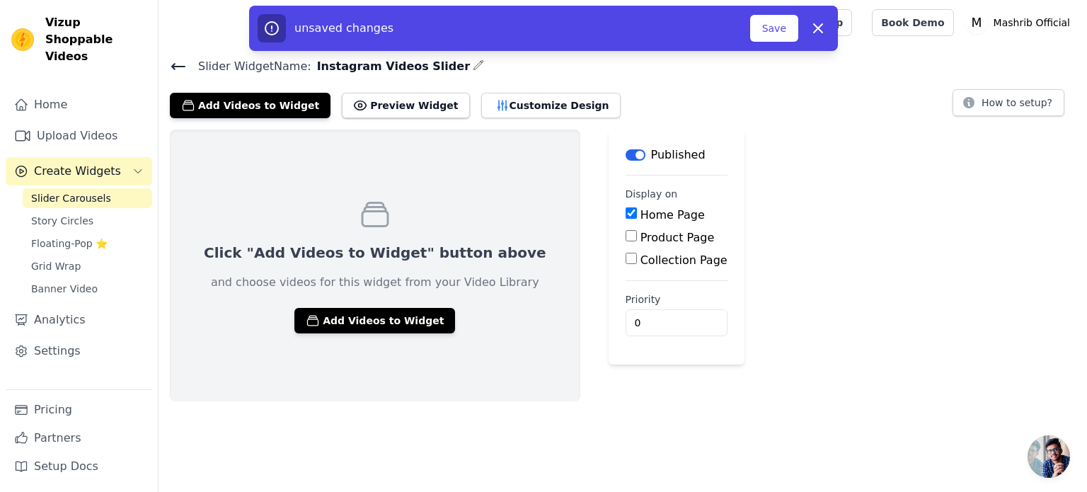
click at [626, 235] on input "Product Page" at bounding box center [631, 235] width 11 height 11
click at [626, 237] on input "Product Page" at bounding box center [631, 235] width 11 height 11
checkbox input "false"
click at [626, 262] on input "Collection Page" at bounding box center [631, 258] width 11 height 11
checkbox input "true"
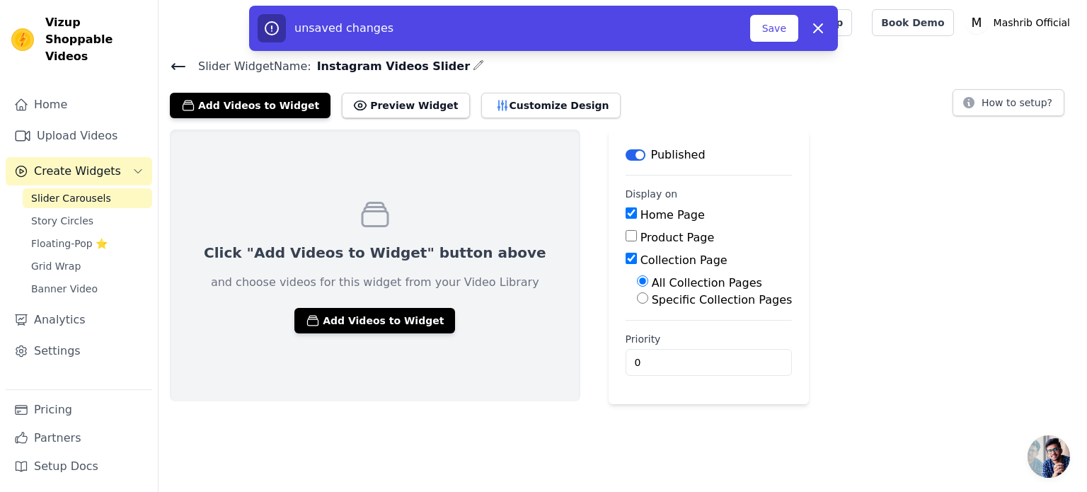
click at [641, 240] on label "Product Page" at bounding box center [678, 237] width 74 height 13
click at [626, 240] on input "Product Page" at bounding box center [631, 235] width 11 height 11
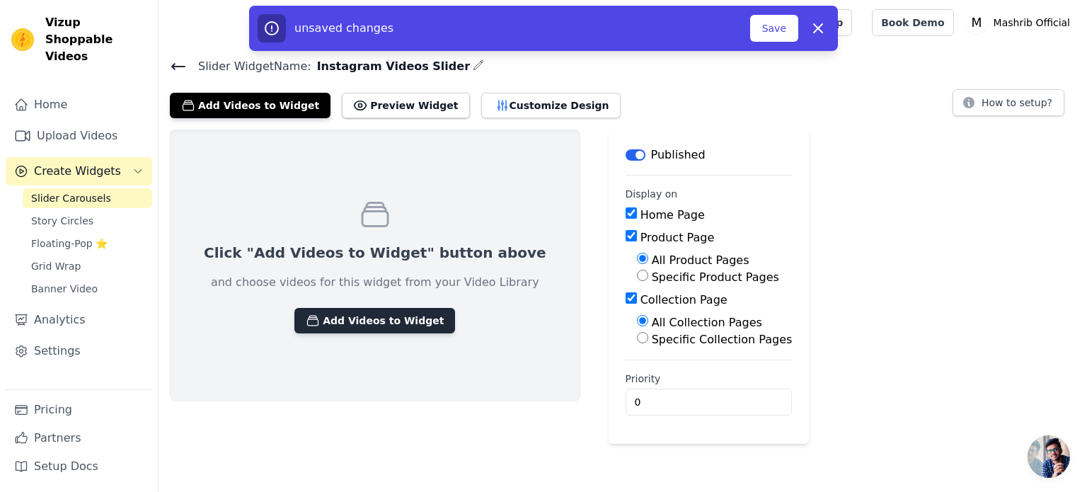
click at [381, 325] on button "Add Videos to Widget" at bounding box center [374, 320] width 161 height 25
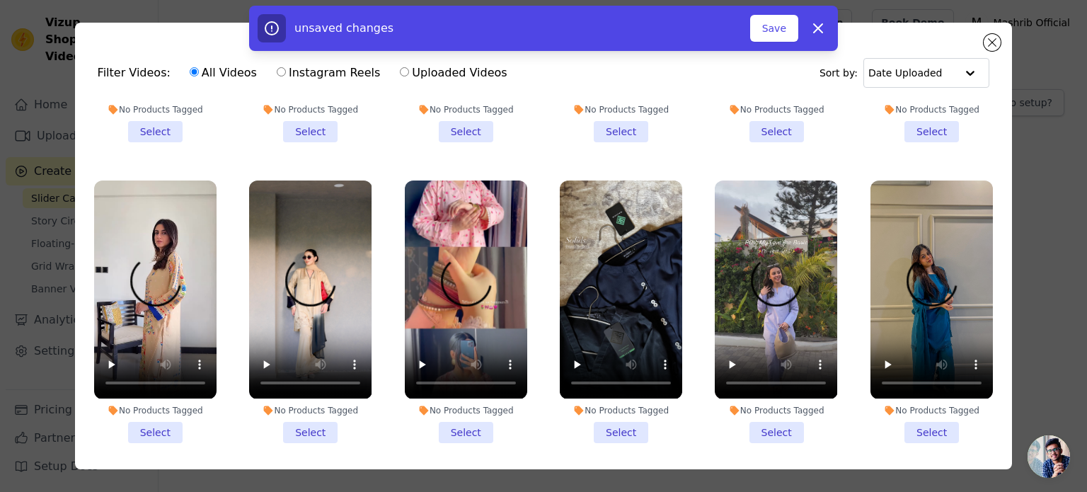
scroll to position [229, 0]
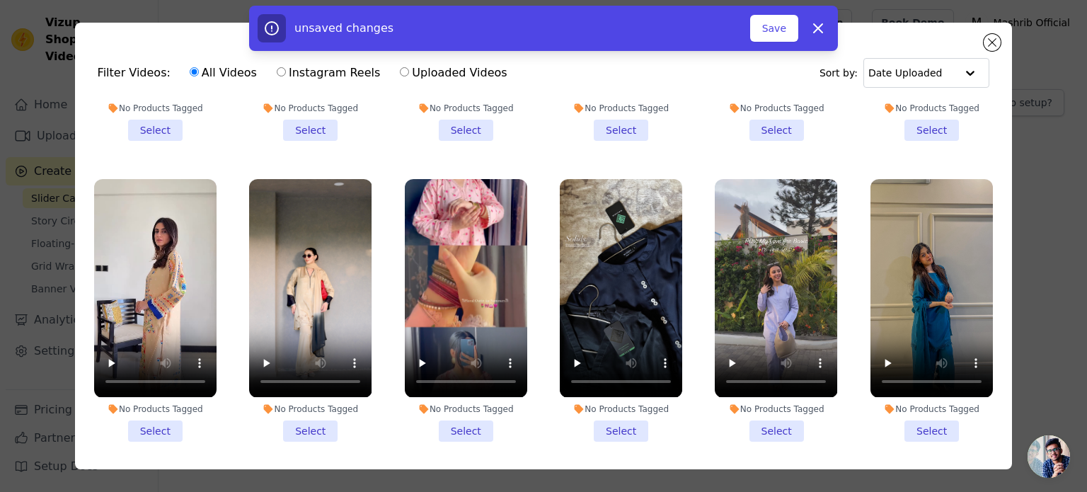
click at [292, 421] on li "No Products Tagged Select" at bounding box center [310, 310] width 122 height 262
click at [0, 0] on input "No Products Tagged Select" at bounding box center [0, 0] width 0 height 0
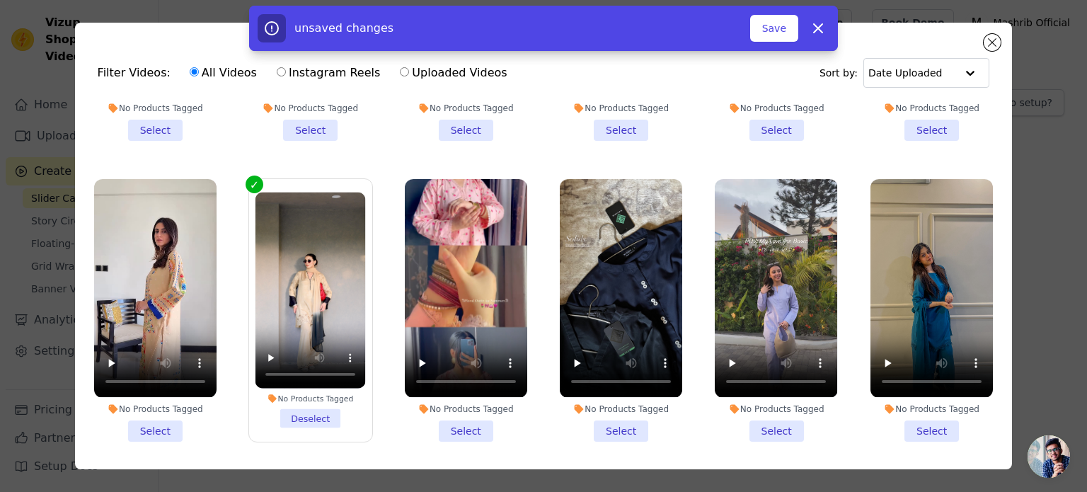
click at [164, 425] on li "No Products Tagged Select" at bounding box center [155, 310] width 122 height 262
click at [0, 0] on input "No Products Tagged Select" at bounding box center [0, 0] width 0 height 0
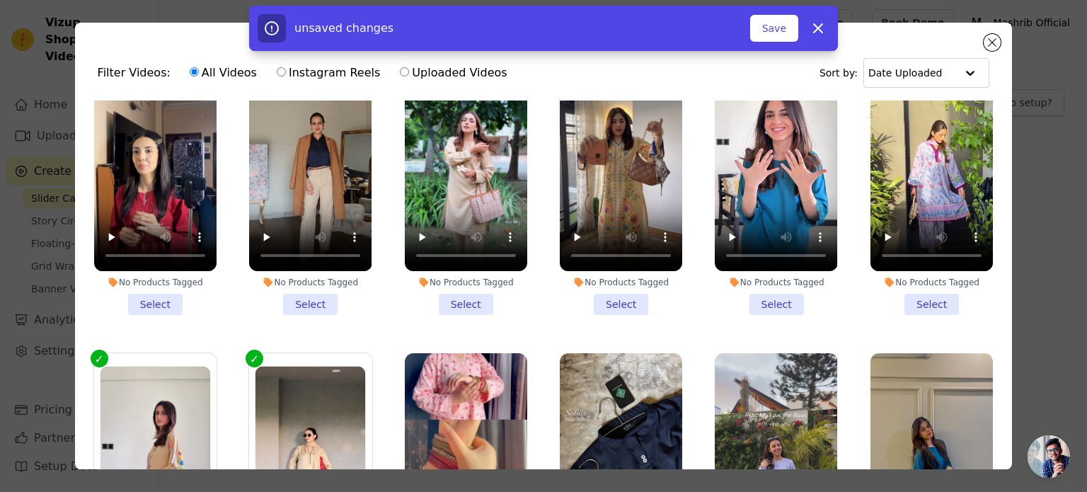
scroll to position [54, 0]
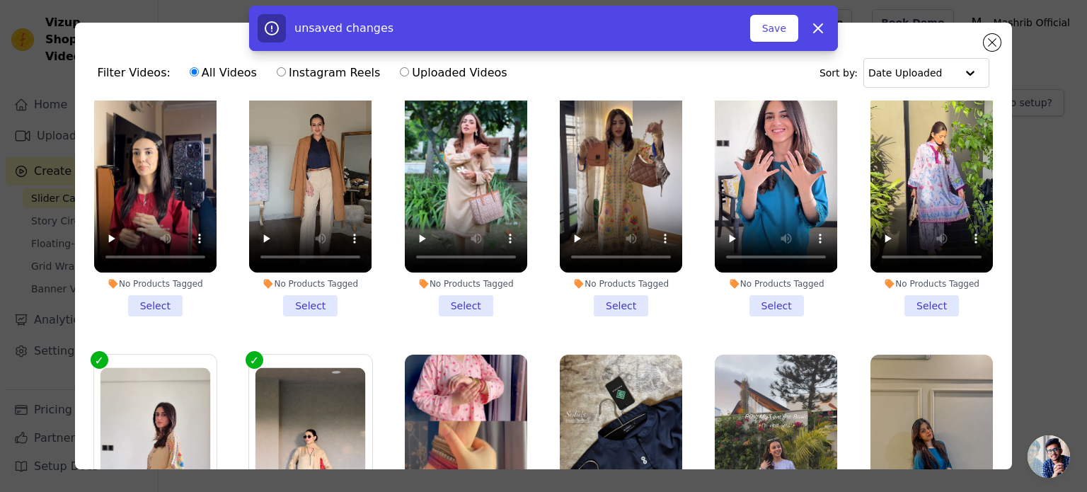
click at [770, 297] on li "No Products Tagged Select" at bounding box center [776, 185] width 122 height 262
click at [0, 0] on input "No Products Tagged Select" at bounding box center [0, 0] width 0 height 0
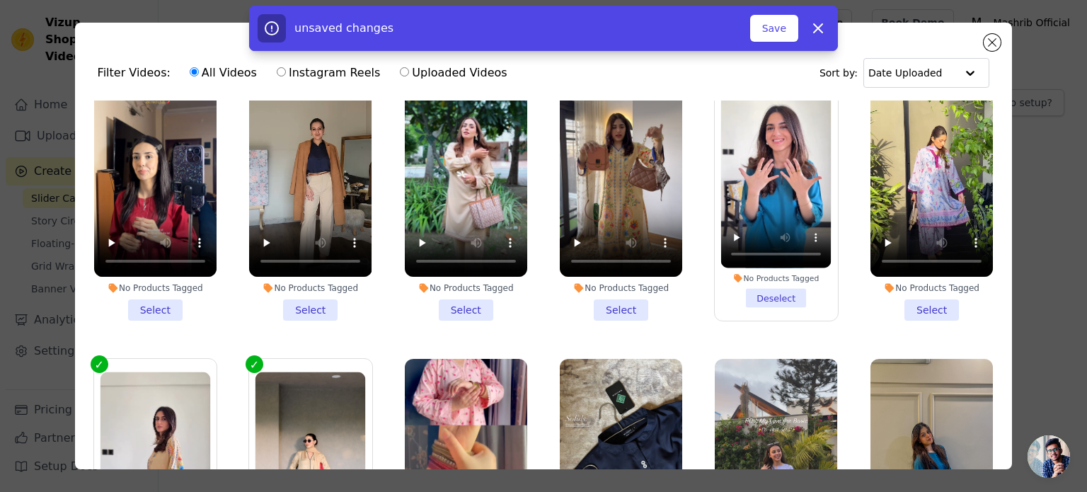
scroll to position [48, 0]
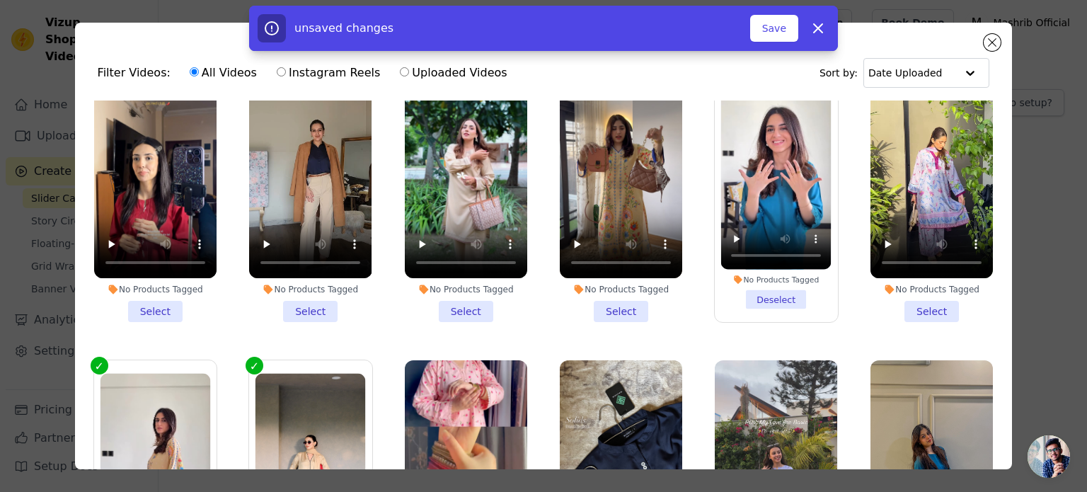
click at [616, 301] on li "No Products Tagged Select" at bounding box center [621, 191] width 122 height 262
click at [0, 0] on input "No Products Tagged Select" at bounding box center [0, 0] width 0 height 0
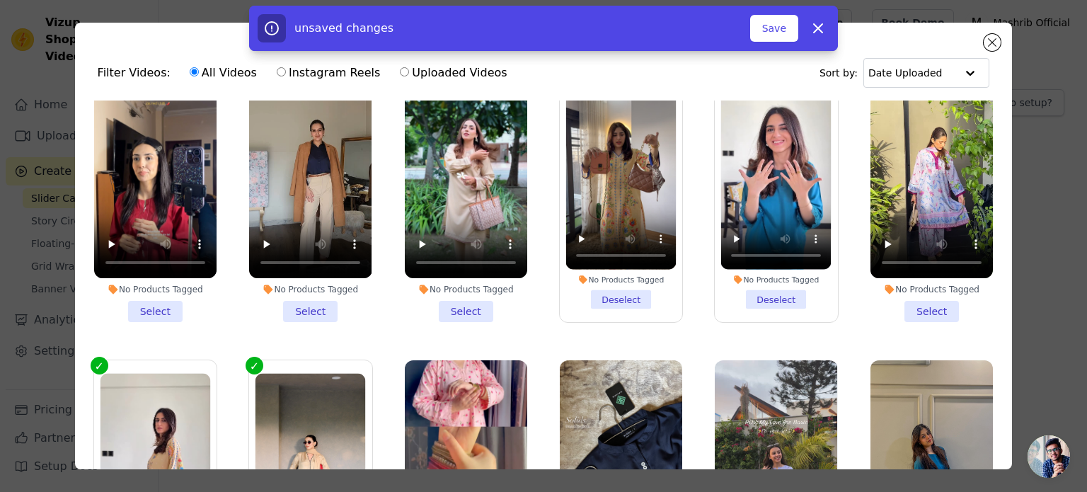
click at [444, 305] on li "No Products Tagged Select" at bounding box center [466, 191] width 122 height 262
click at [0, 0] on input "No Products Tagged Select" at bounding box center [0, 0] width 0 height 0
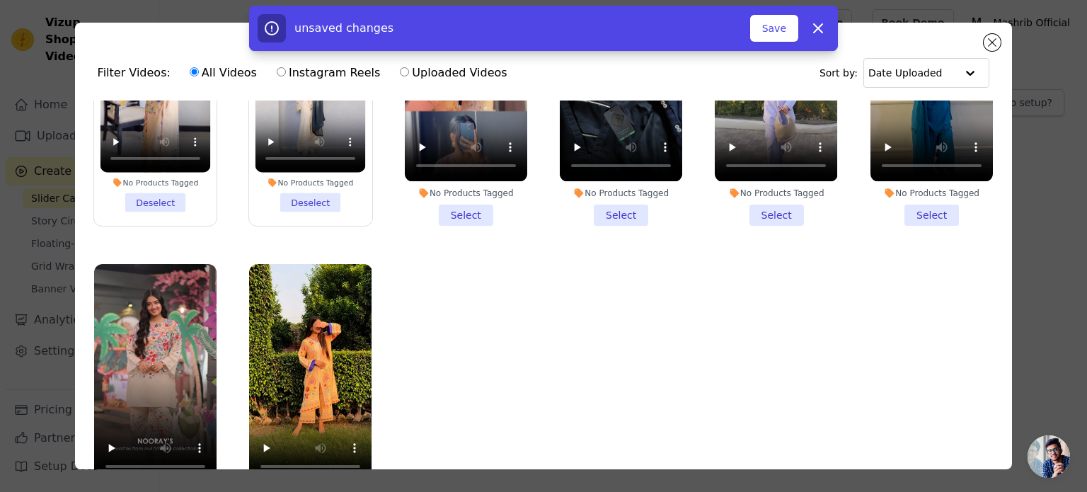
scroll to position [122, 0]
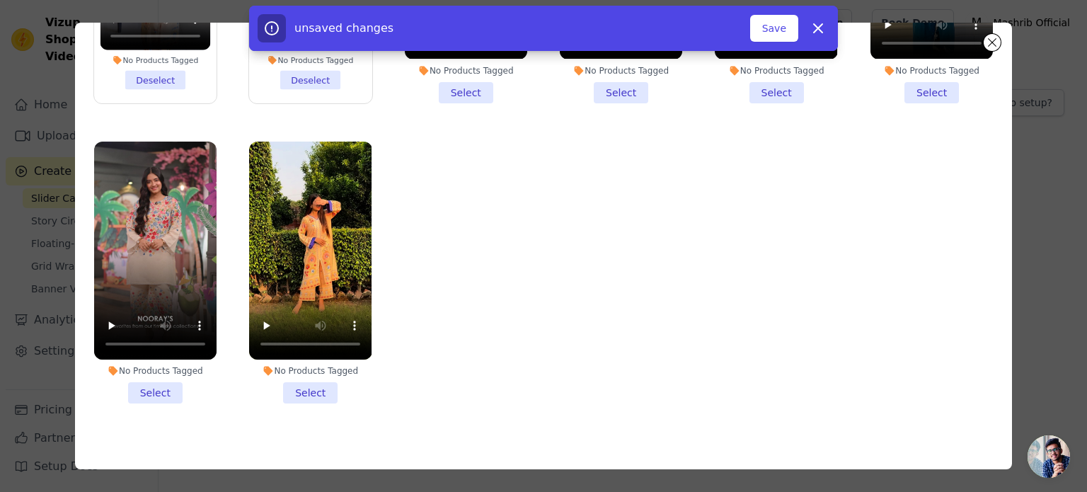
click at [157, 386] on label "No Products Tagged Select" at bounding box center [155, 272] width 124 height 263
click at [0, 0] on input "No Products Tagged Select" at bounding box center [0, 0] width 0 height 0
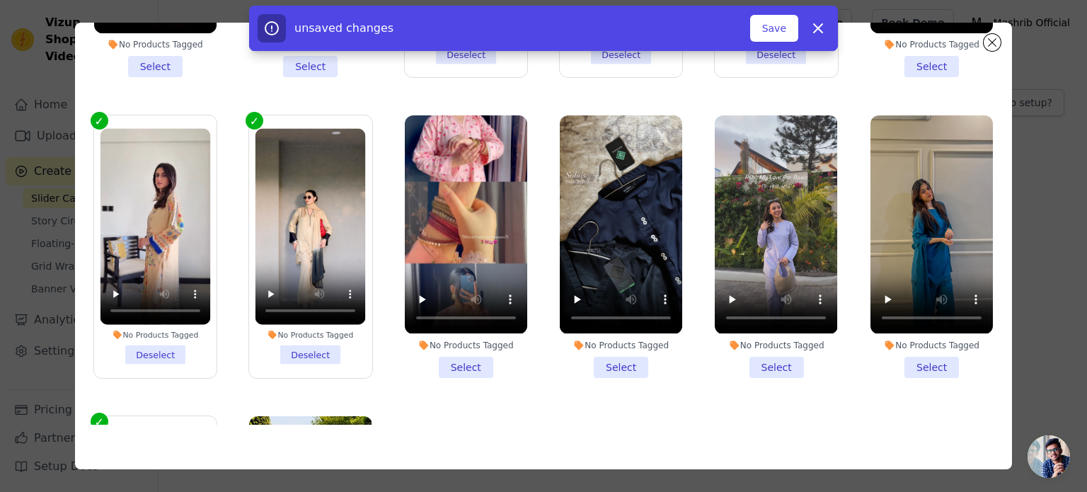
scroll to position [171, 0]
click at [464, 352] on li "No Products Tagged Select" at bounding box center [466, 246] width 122 height 262
click at [0, 0] on input "No Products Tagged Select" at bounding box center [0, 0] width 0 height 0
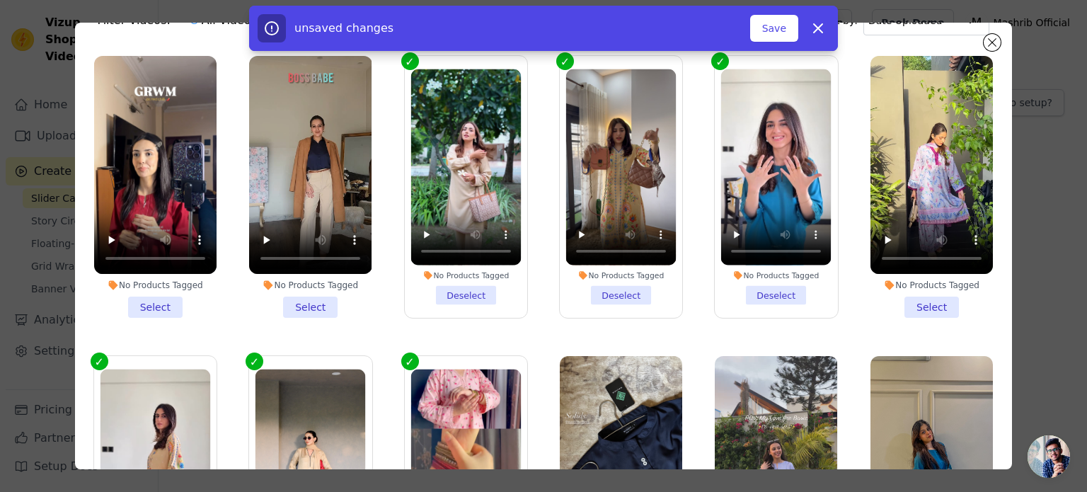
scroll to position [52, 0]
click at [923, 299] on li "No Products Tagged Select" at bounding box center [932, 188] width 122 height 262
click at [0, 0] on input "No Products Tagged Select" at bounding box center [0, 0] width 0 height 0
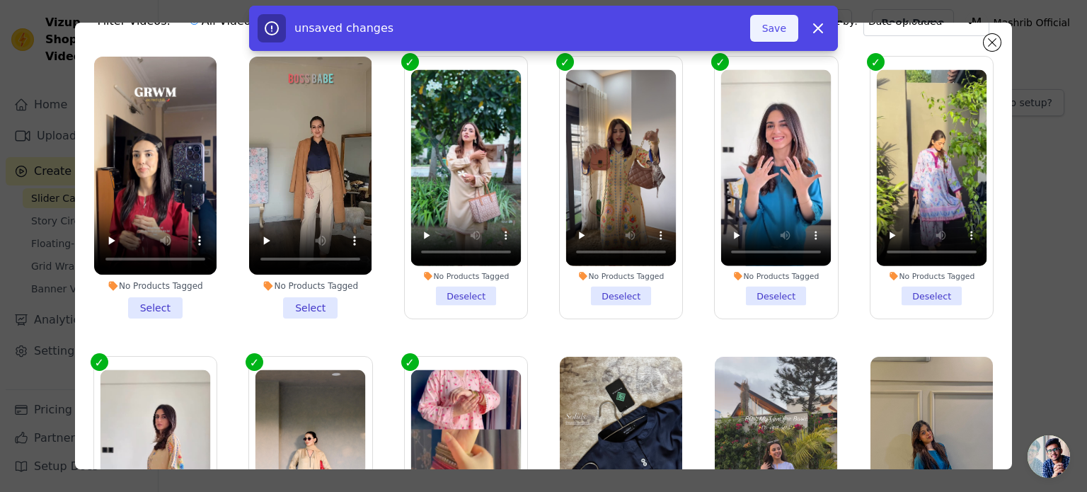
click at [765, 30] on button "Save" at bounding box center [774, 28] width 48 height 27
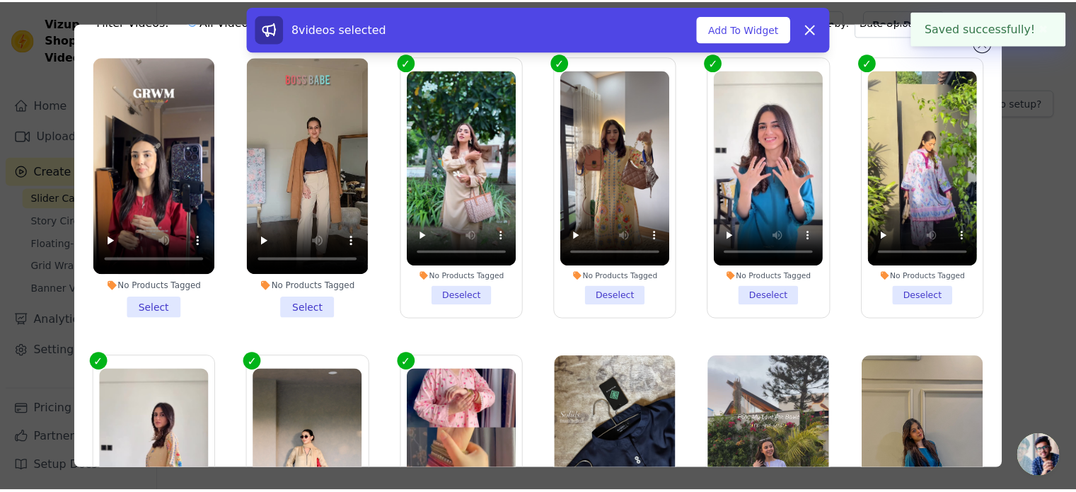
scroll to position [0, 0]
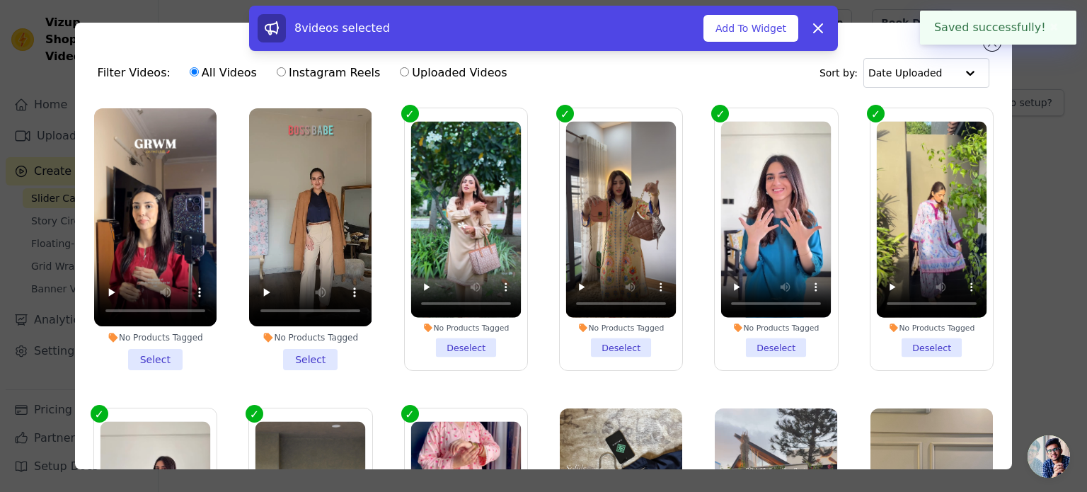
click at [1053, 25] on button "✖" at bounding box center [1054, 27] width 16 height 17
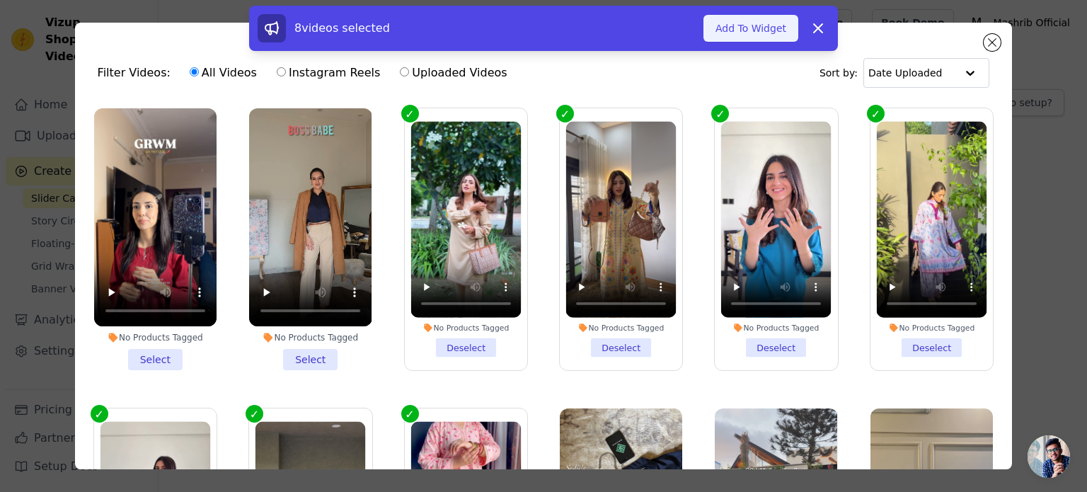
click at [760, 30] on button "Add To Widget" at bounding box center [750, 28] width 95 height 27
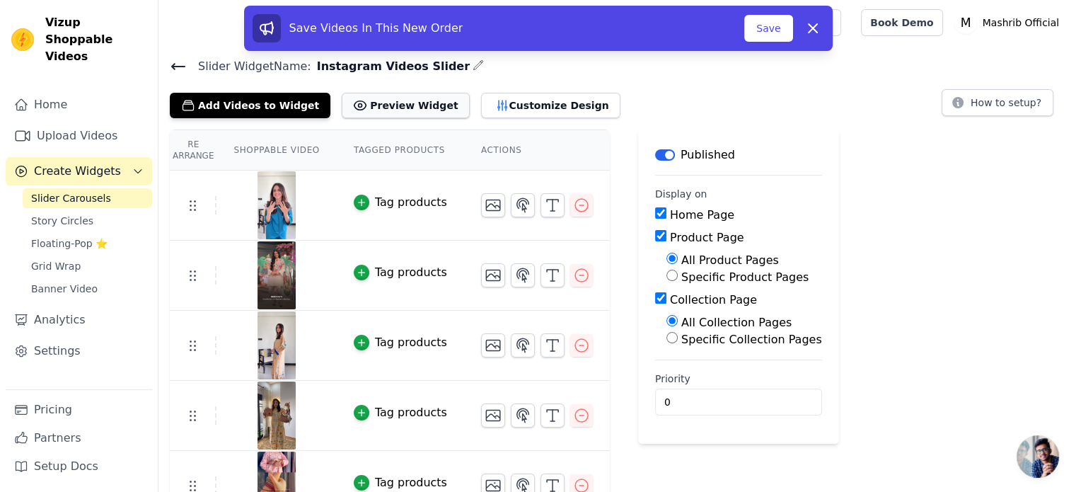
click at [399, 103] on button "Preview Widget" at bounding box center [405, 105] width 127 height 25
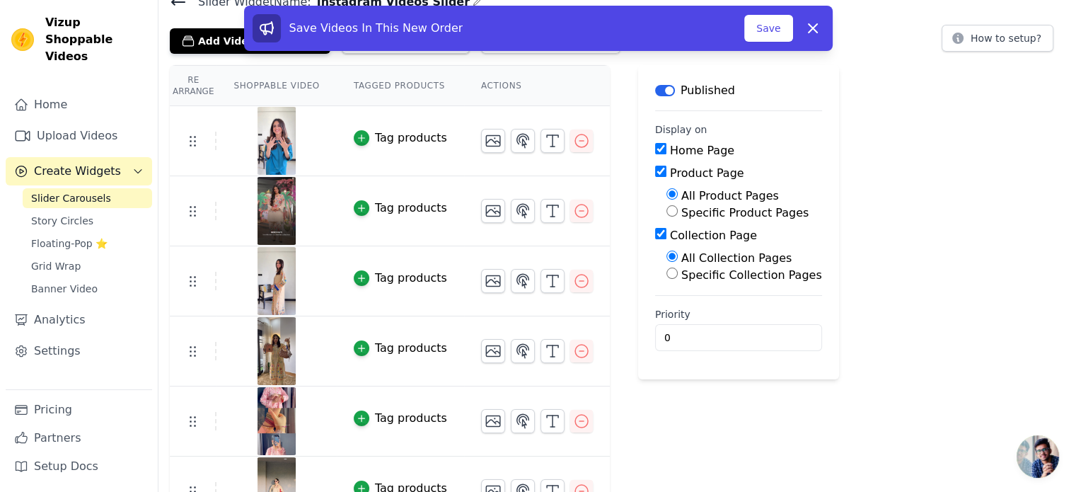
scroll to position [65, 0]
click at [573, 348] on icon "button" at bounding box center [581, 350] width 17 height 17
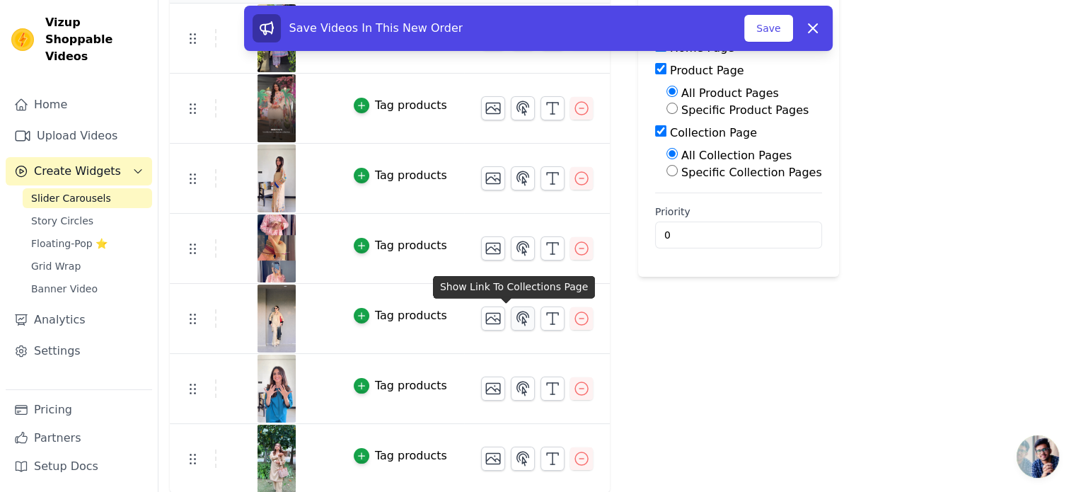
scroll to position [0, 0]
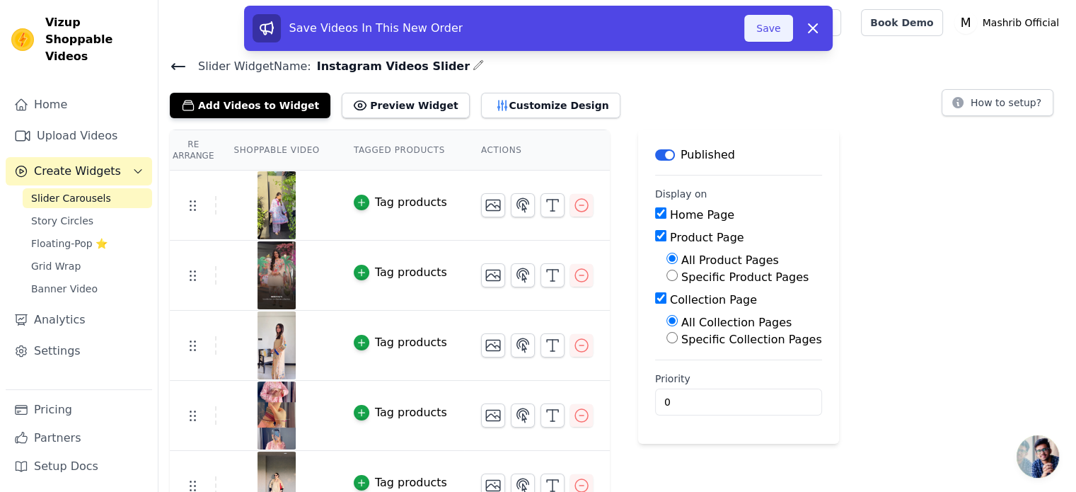
click at [758, 40] on button "Save" at bounding box center [769, 28] width 48 height 27
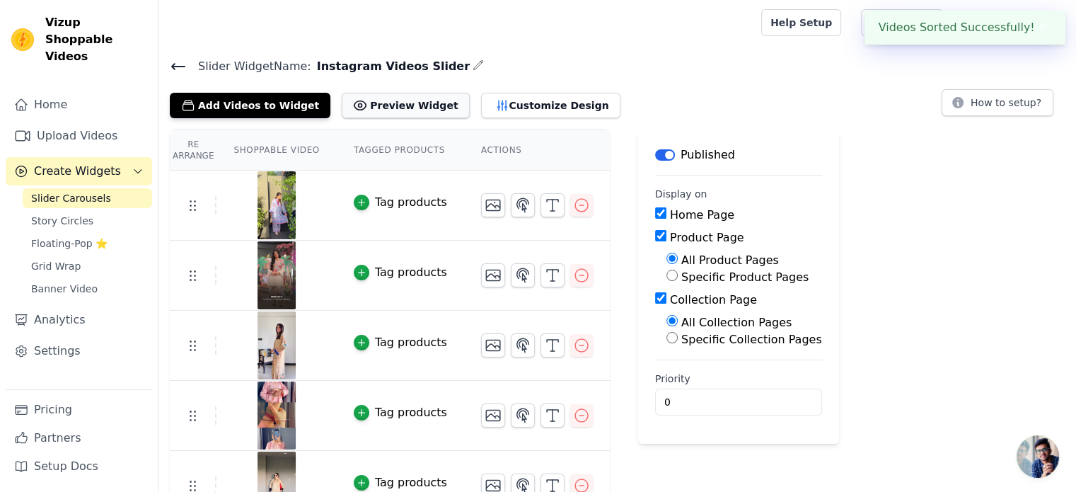
click at [401, 105] on button "Preview Widget" at bounding box center [405, 105] width 127 height 25
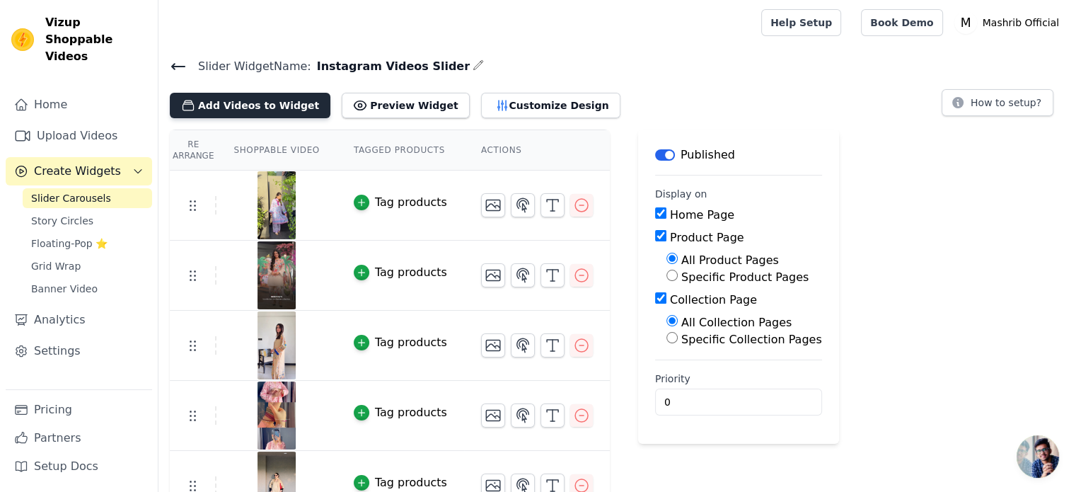
click at [294, 105] on button "Add Videos to Widget" at bounding box center [250, 105] width 161 height 25
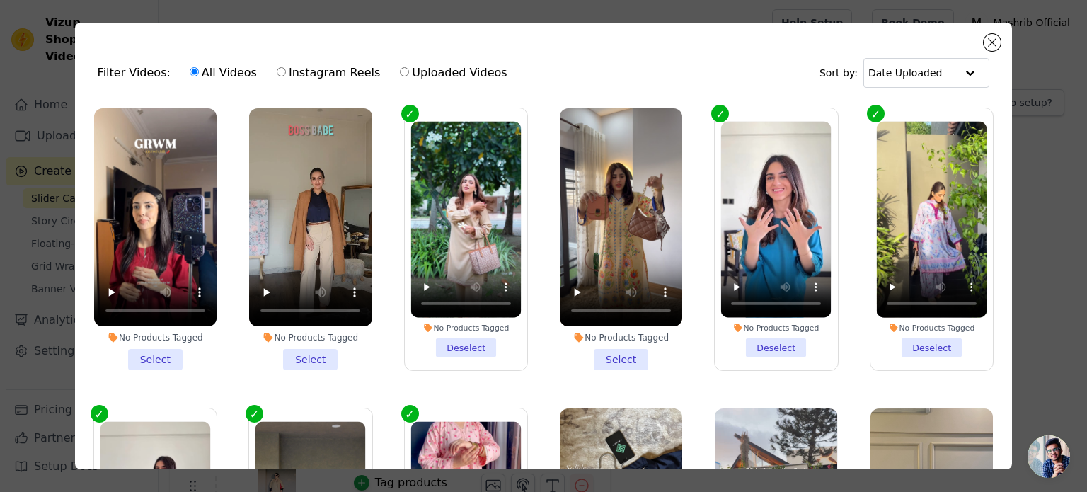
click at [604, 353] on li "No Products Tagged Select" at bounding box center [621, 239] width 122 height 262
click at [0, 0] on input "No Products Tagged Select" at bounding box center [0, 0] width 0 height 0
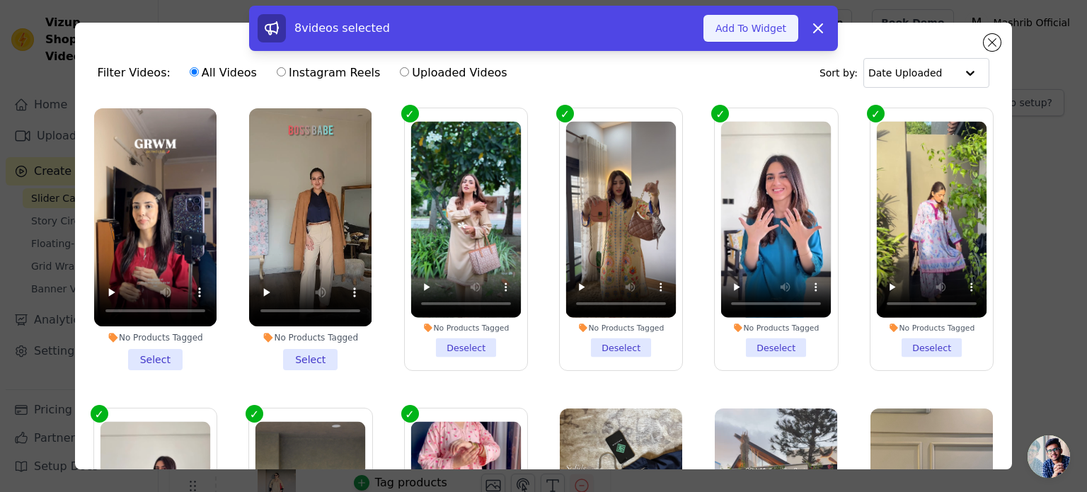
click at [786, 24] on button "Add To Widget" at bounding box center [750, 28] width 95 height 27
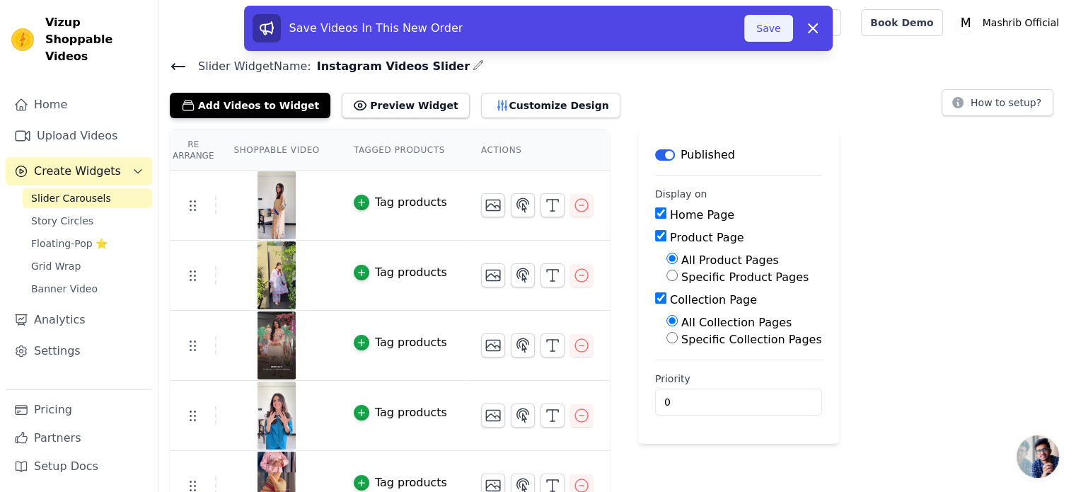
click at [770, 24] on button "Save" at bounding box center [769, 28] width 48 height 27
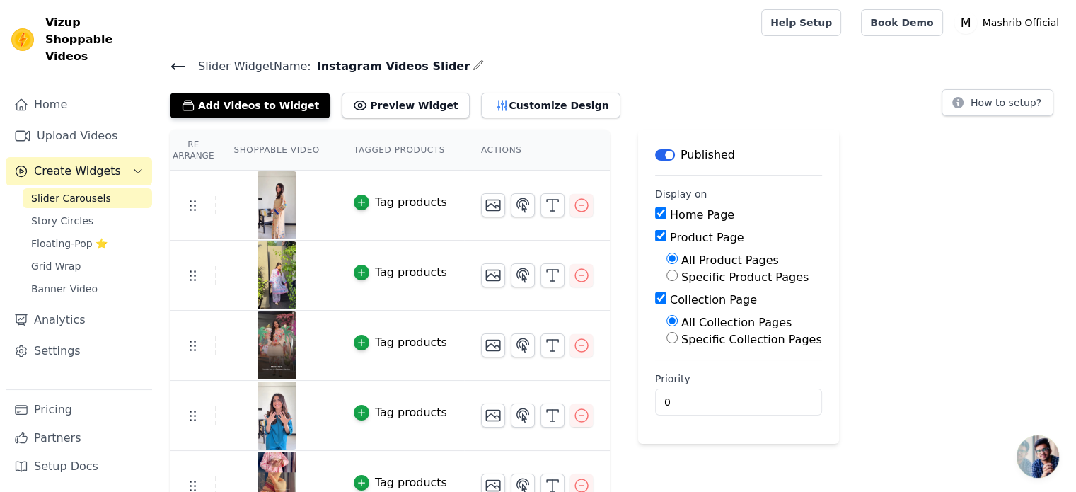
click at [655, 236] on input "Product Page" at bounding box center [660, 235] width 11 height 11
checkbox input "false"
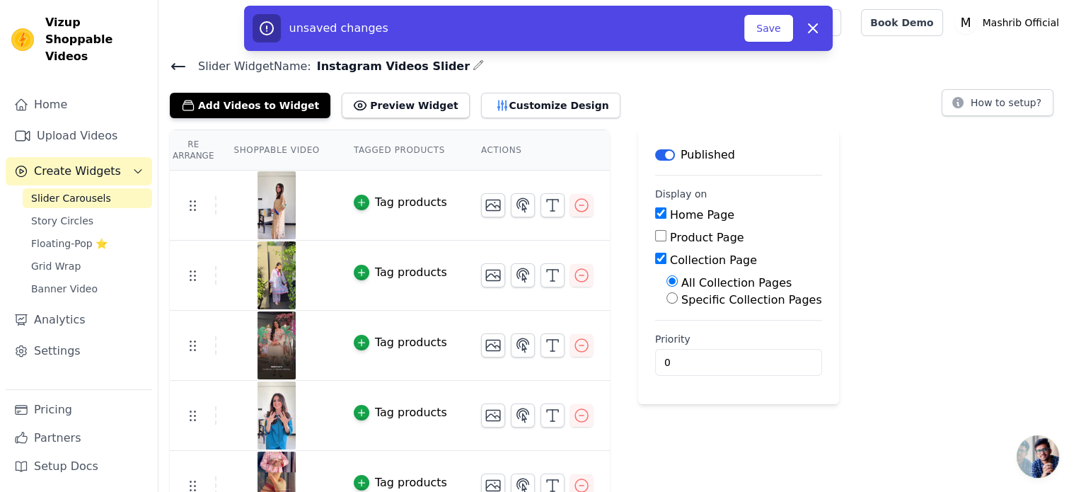
click at [655, 261] on input "Collection Page" at bounding box center [660, 258] width 11 height 11
checkbox input "false"
click at [543, 109] on button "Customize Design" at bounding box center [550, 105] width 139 height 25
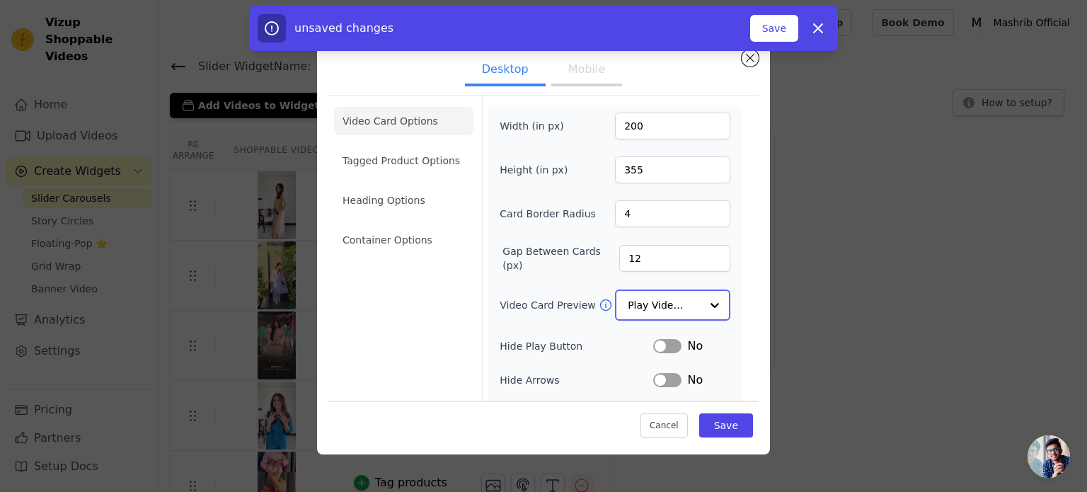
click at [658, 297] on input "Video Card Preview" at bounding box center [664, 305] width 73 height 28
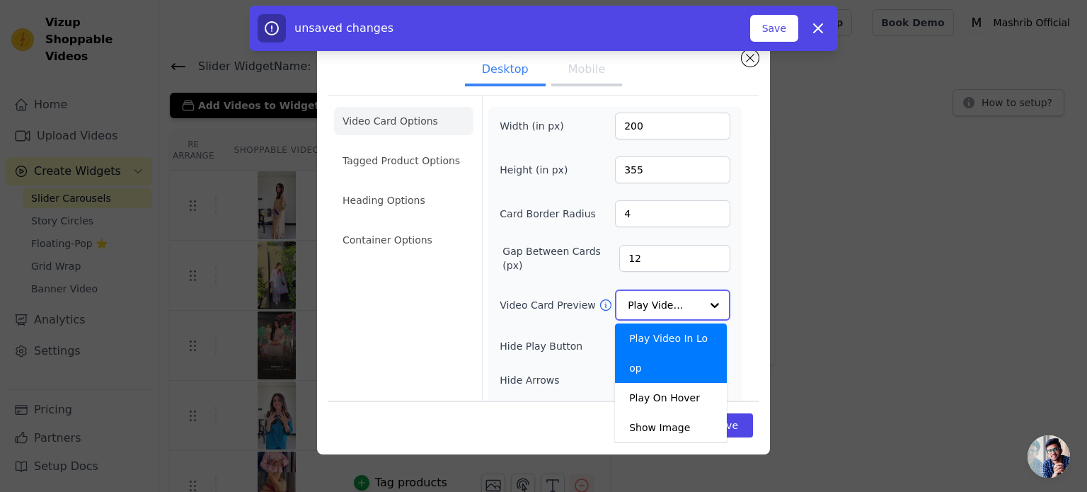
click at [658, 300] on input "Video Card Preview" at bounding box center [664, 305] width 73 height 28
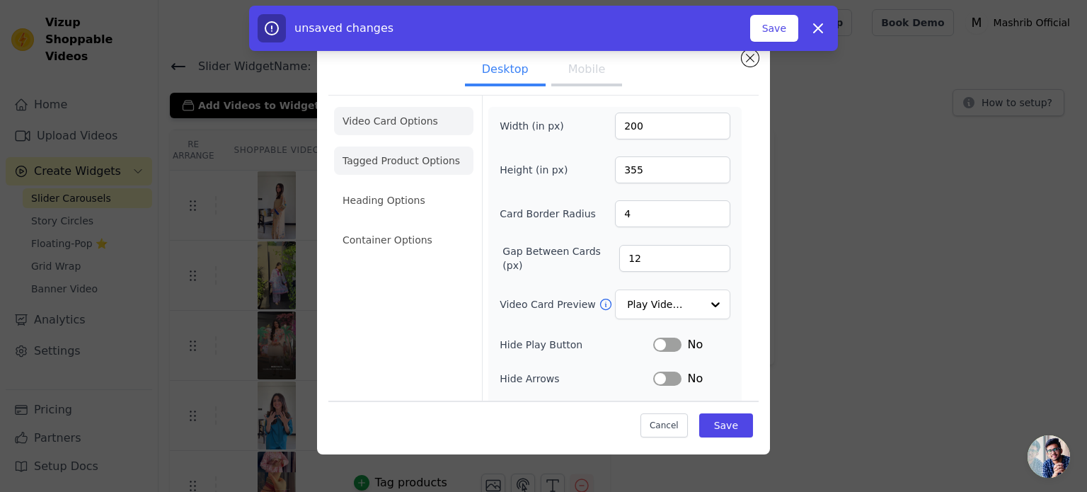
click at [430, 164] on li "Tagged Product Options" at bounding box center [403, 161] width 139 height 28
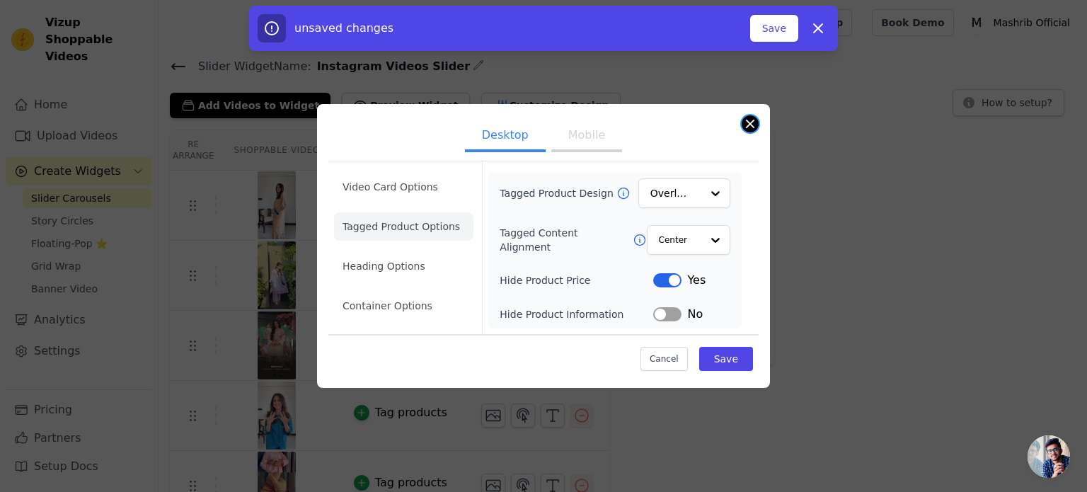
click at [754, 126] on button "Close modal" at bounding box center [750, 123] width 17 height 17
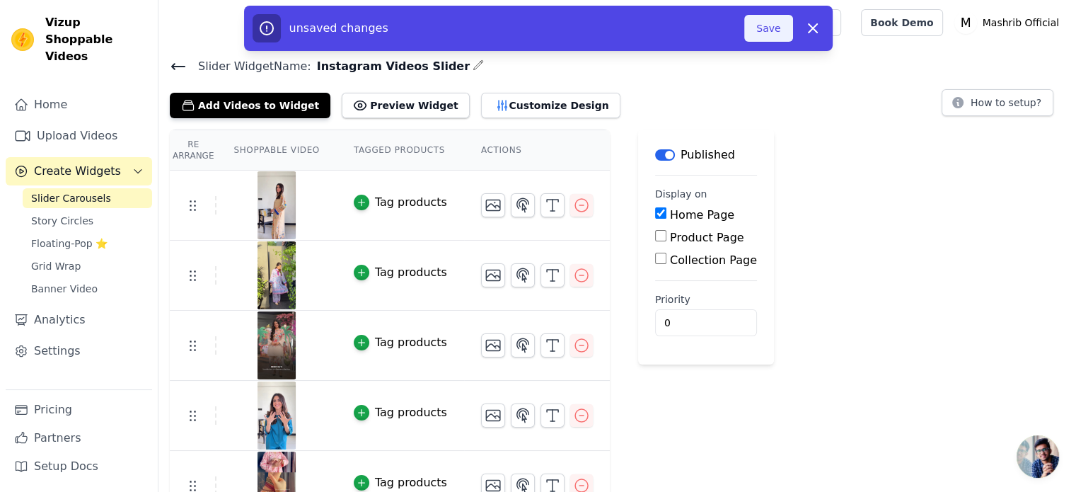
click at [774, 30] on button "Save" at bounding box center [769, 28] width 48 height 27
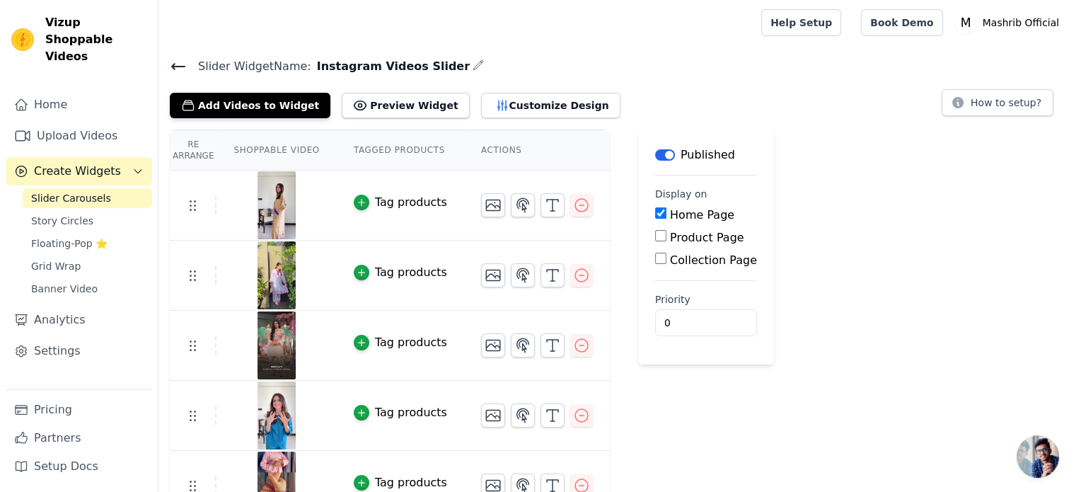
click at [655, 149] on button "Label" at bounding box center [665, 154] width 20 height 11
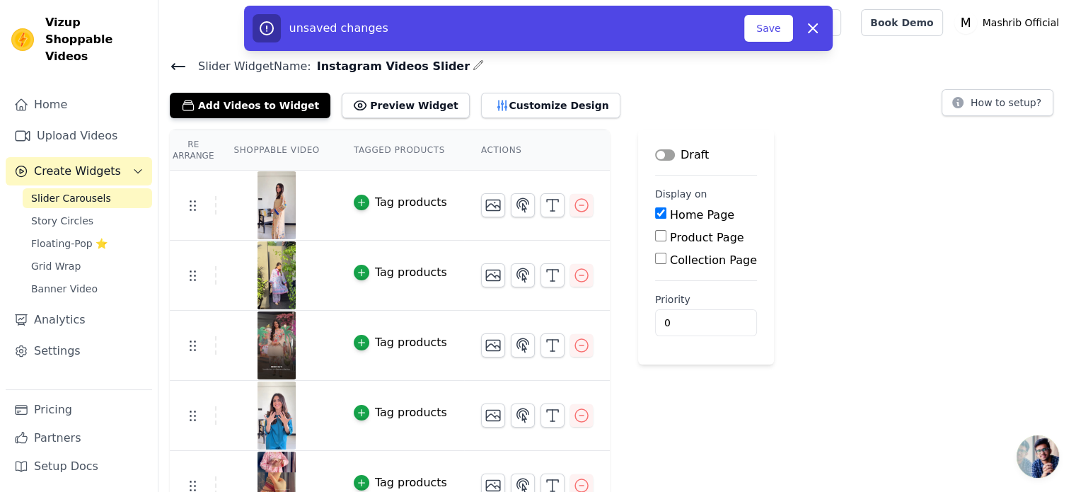
click at [655, 212] on div "Home Page" at bounding box center [706, 215] width 102 height 17
click at [655, 155] on button "Label" at bounding box center [665, 154] width 20 height 11
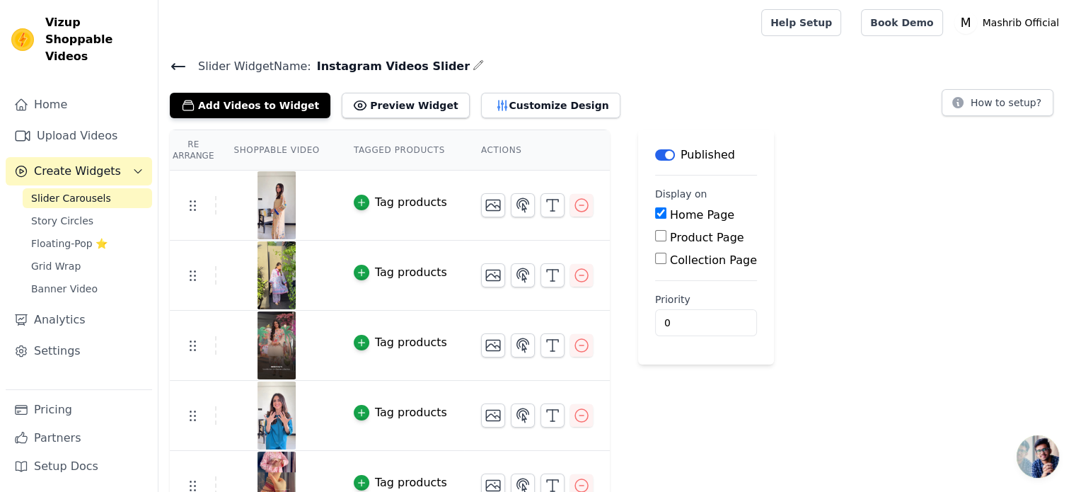
click at [655, 214] on input "Home Page" at bounding box center [660, 212] width 11 height 11
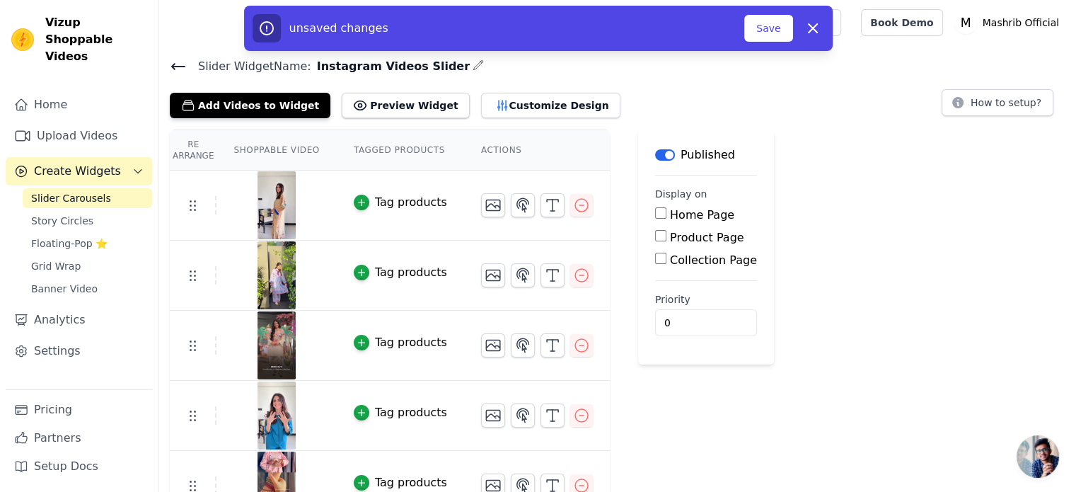
click at [655, 214] on input "Home Page" at bounding box center [660, 212] width 11 height 11
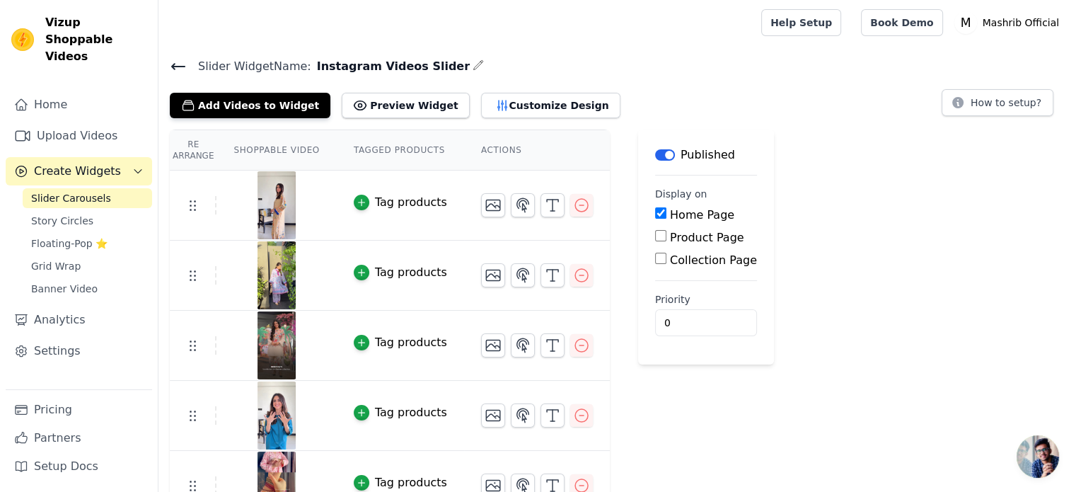
click at [655, 214] on input "Home Page" at bounding box center [660, 212] width 11 height 11
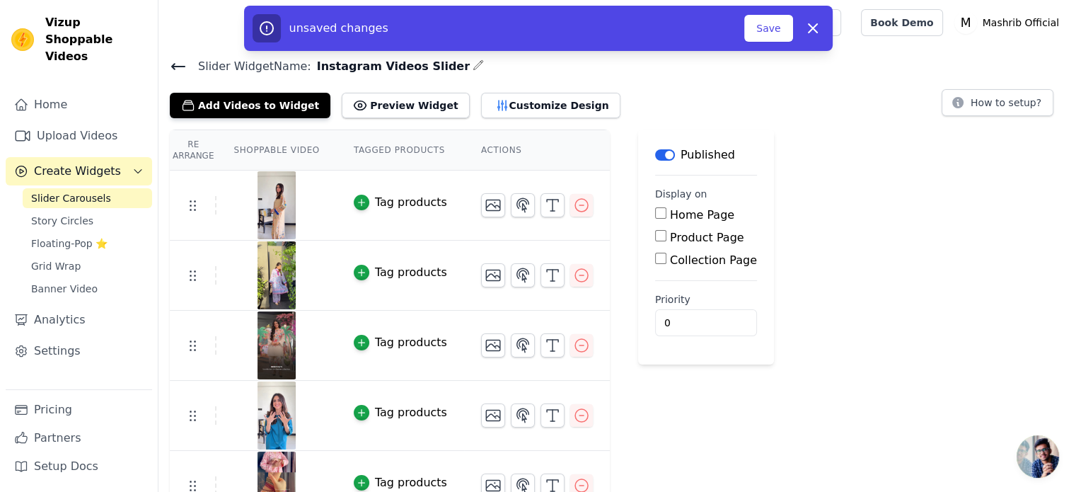
click at [655, 214] on input "Home Page" at bounding box center [660, 212] width 11 height 11
checkbox input "true"
